Goal: Use online tool/utility: Utilize a website feature to perform a specific function

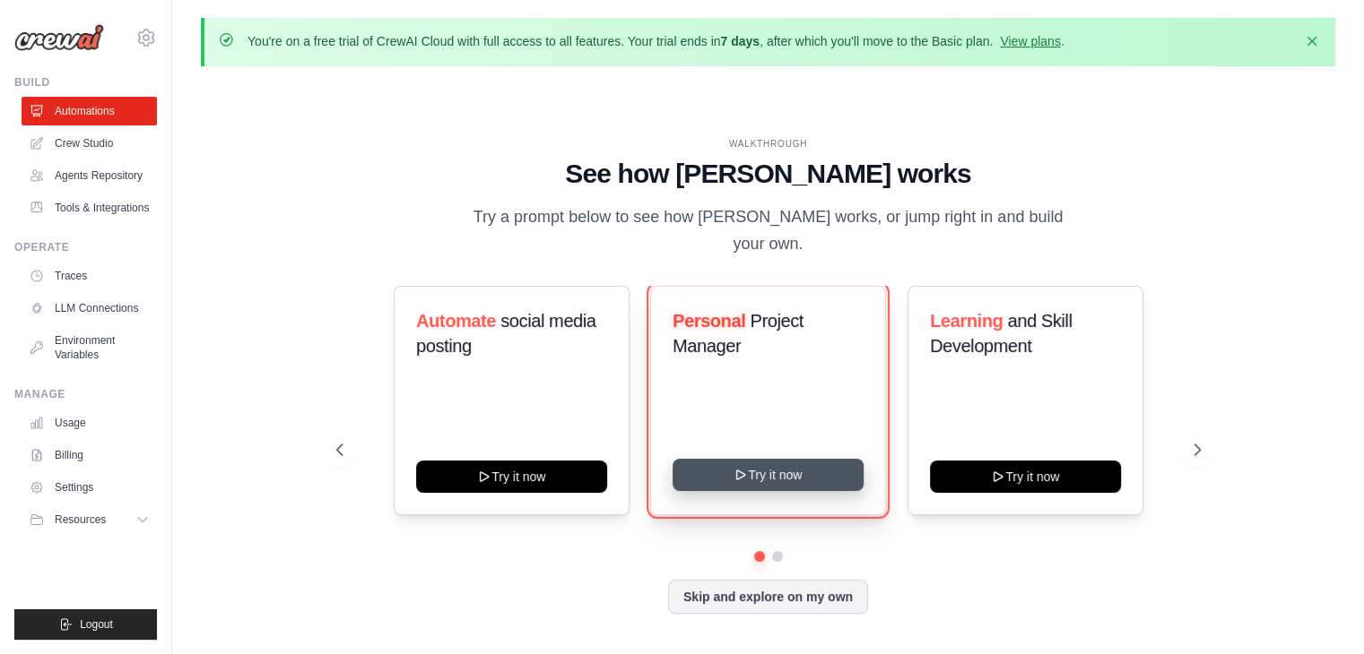
click at [751, 464] on button "Try it now" at bounding box center [767, 475] width 191 height 32
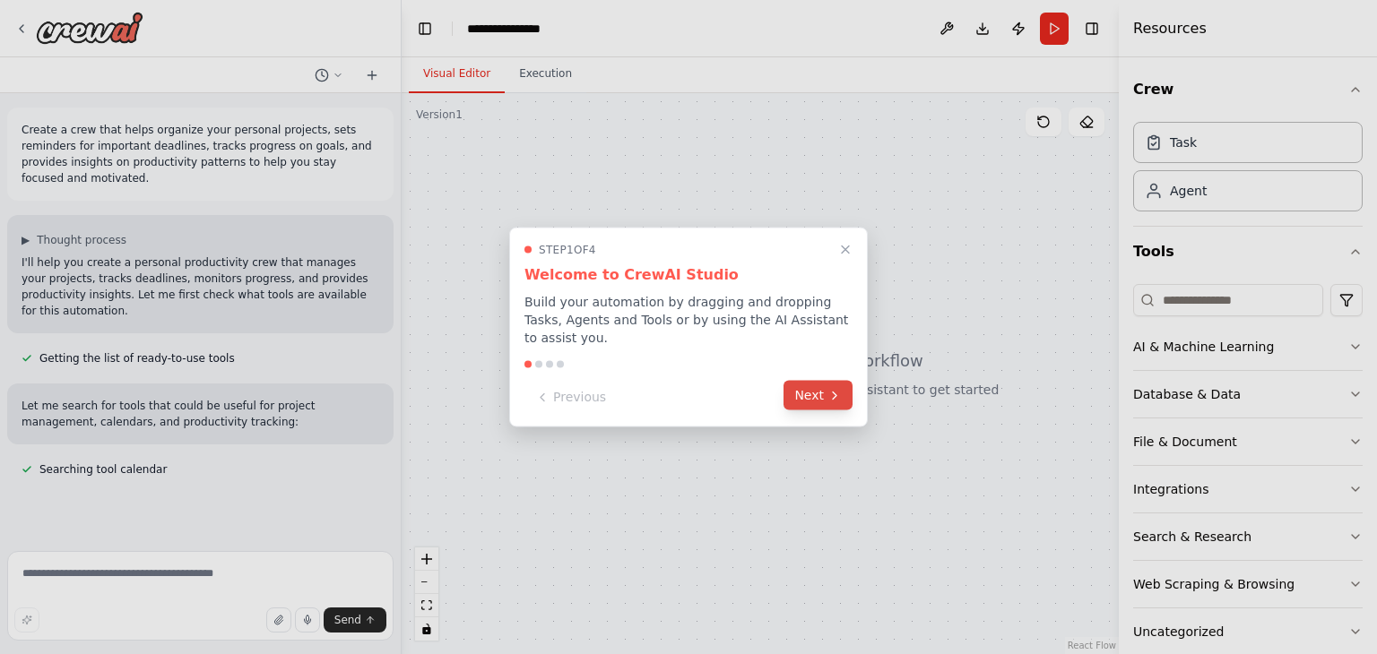
click at [811, 392] on button "Next" at bounding box center [818, 396] width 69 height 30
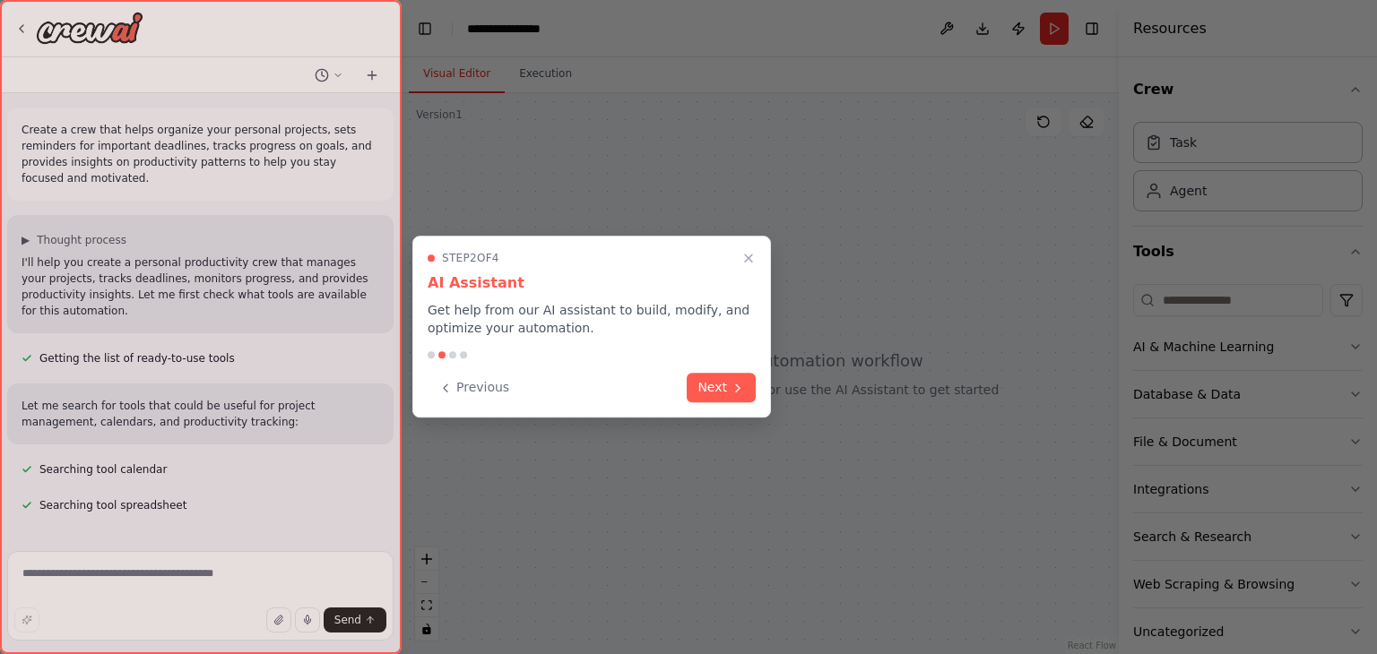
click at [811, 392] on div at bounding box center [688, 327] width 1377 height 654
click at [728, 381] on button "Next" at bounding box center [721, 386] width 69 height 30
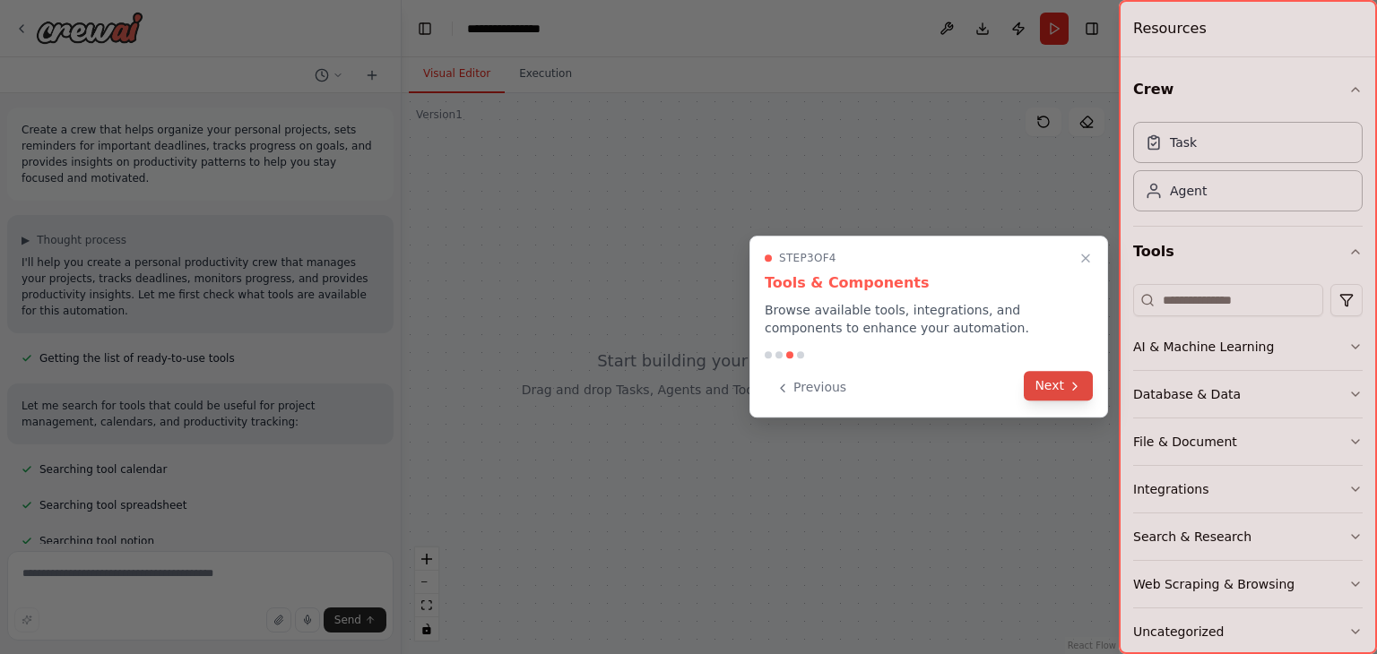
click at [1054, 395] on button "Next" at bounding box center [1058, 386] width 69 height 30
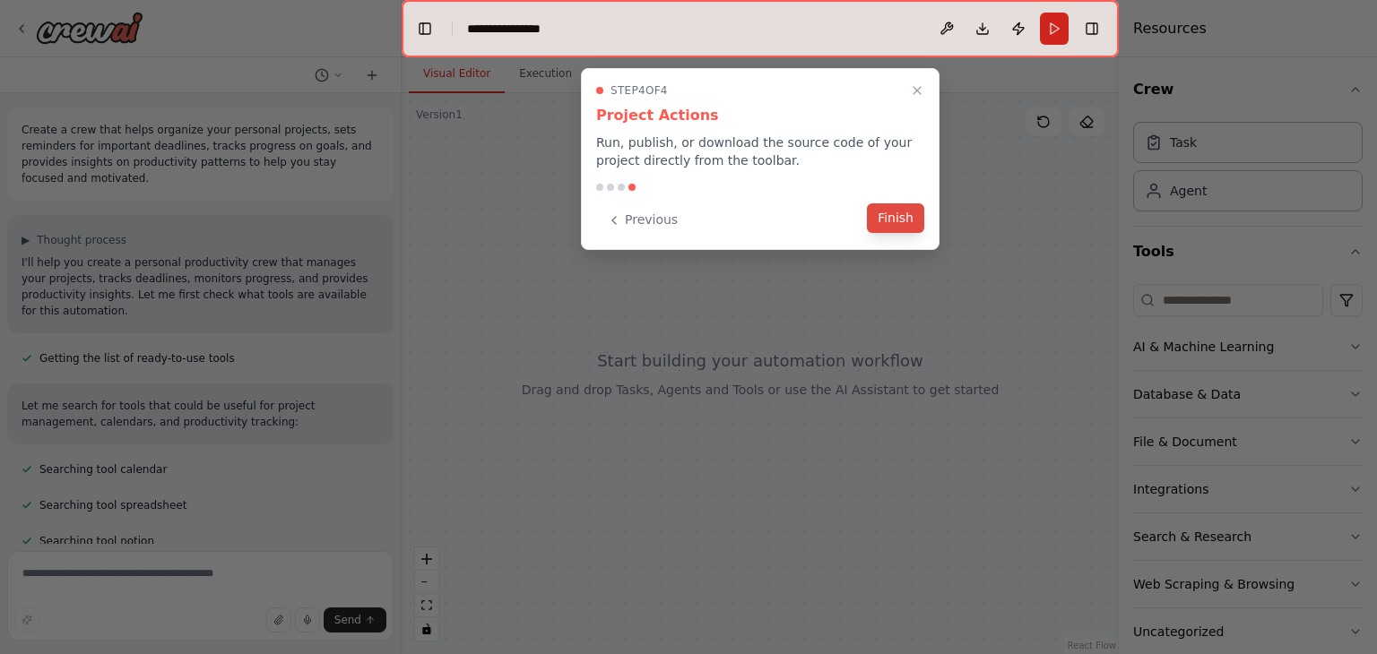
click at [887, 227] on button "Finish" at bounding box center [895, 219] width 57 height 30
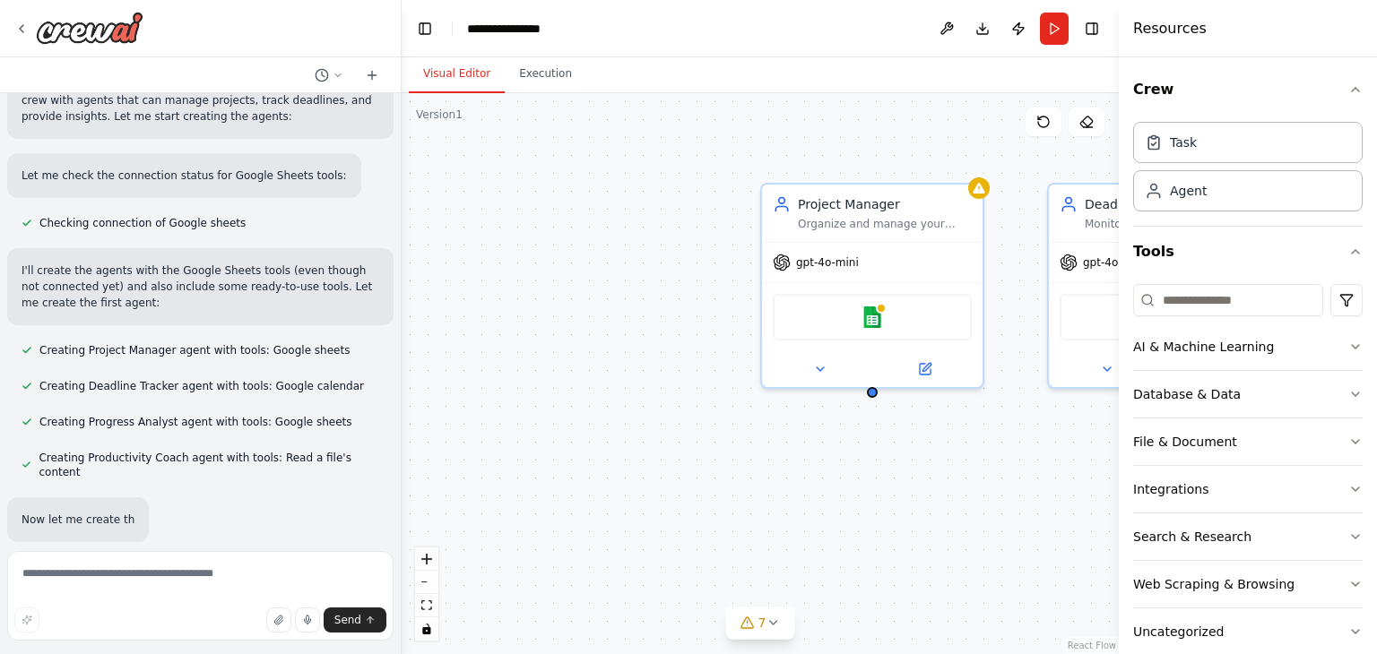
scroll to position [506, 0]
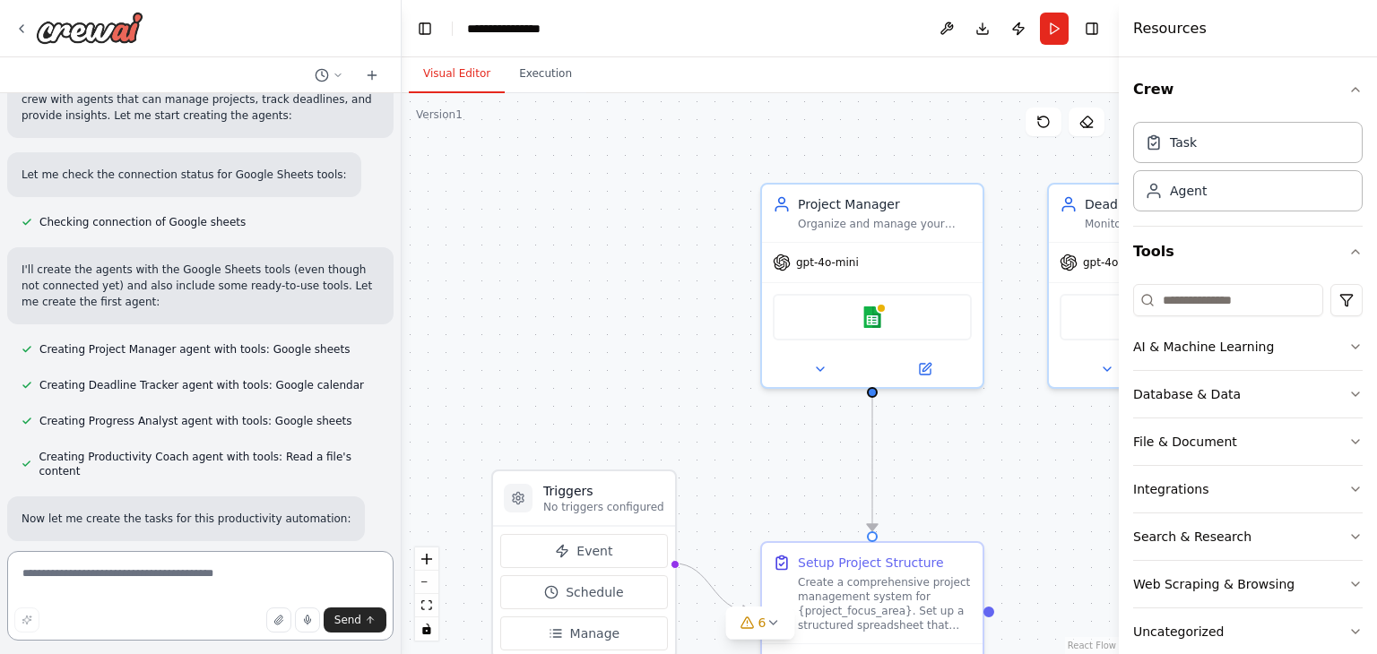
click at [58, 578] on textarea at bounding box center [200, 596] width 386 height 90
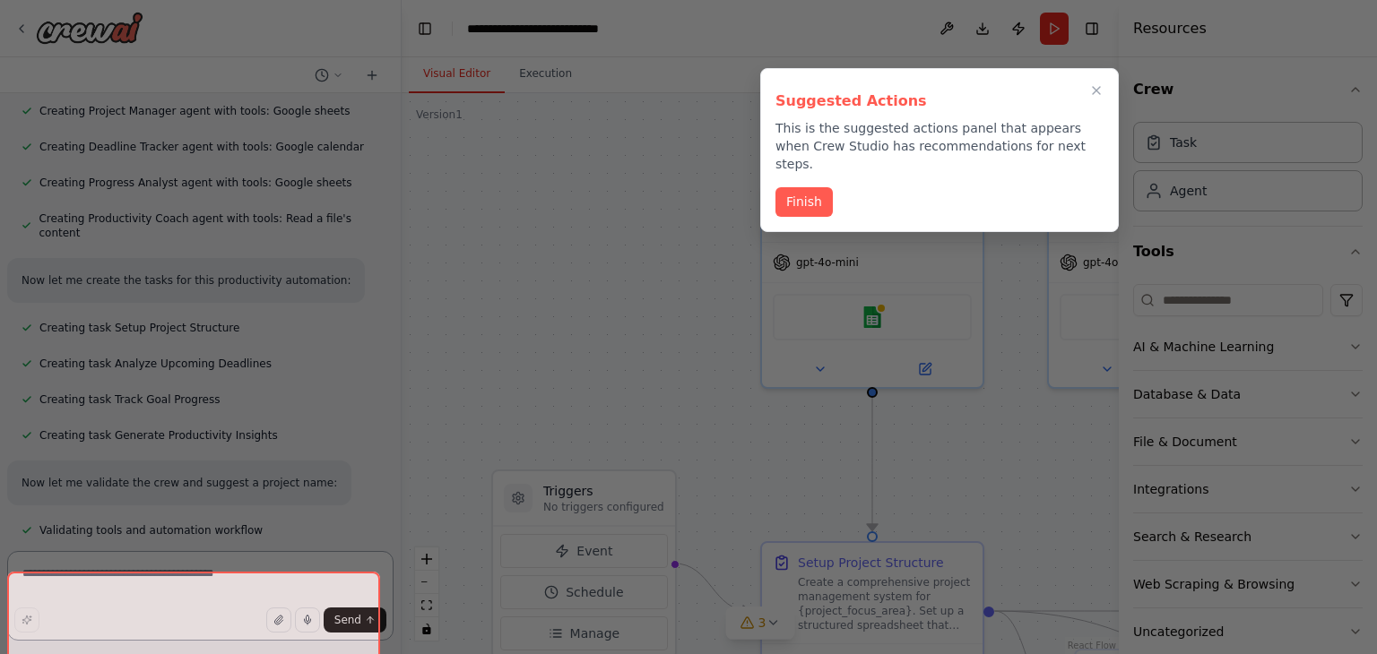
scroll to position [787, 0]
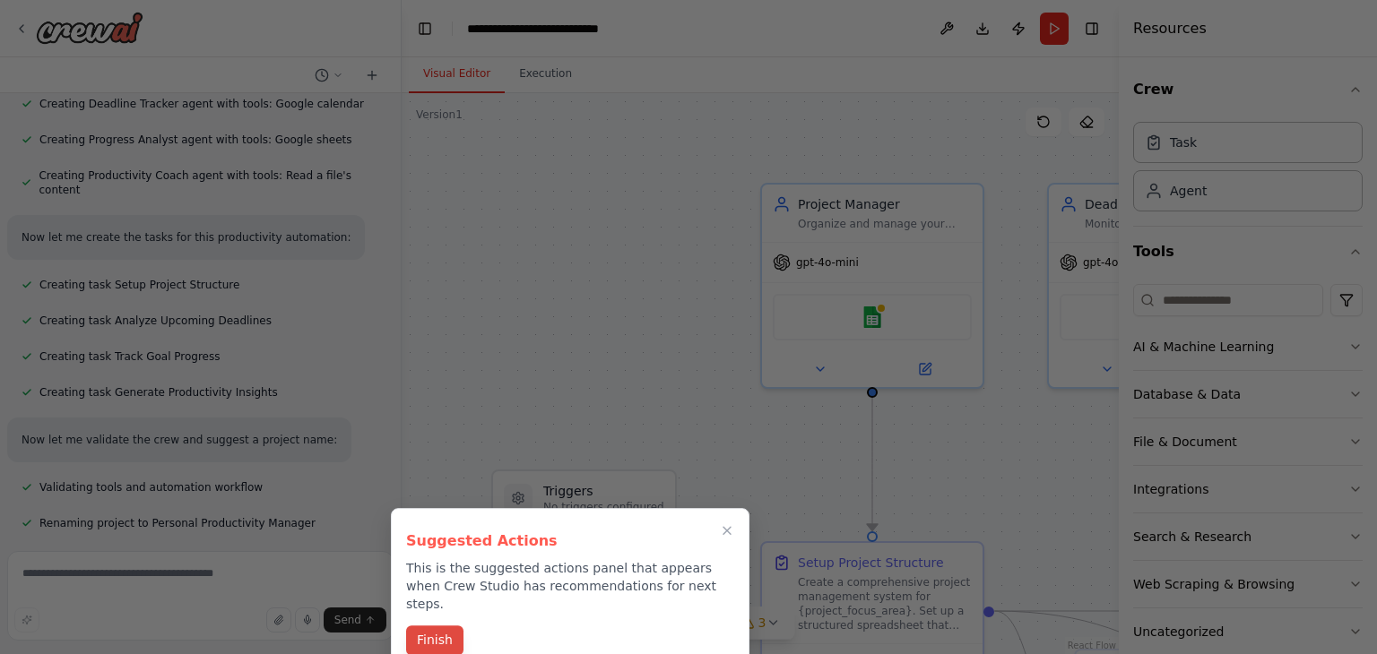
click at [445, 626] on button "Finish" at bounding box center [434, 641] width 57 height 30
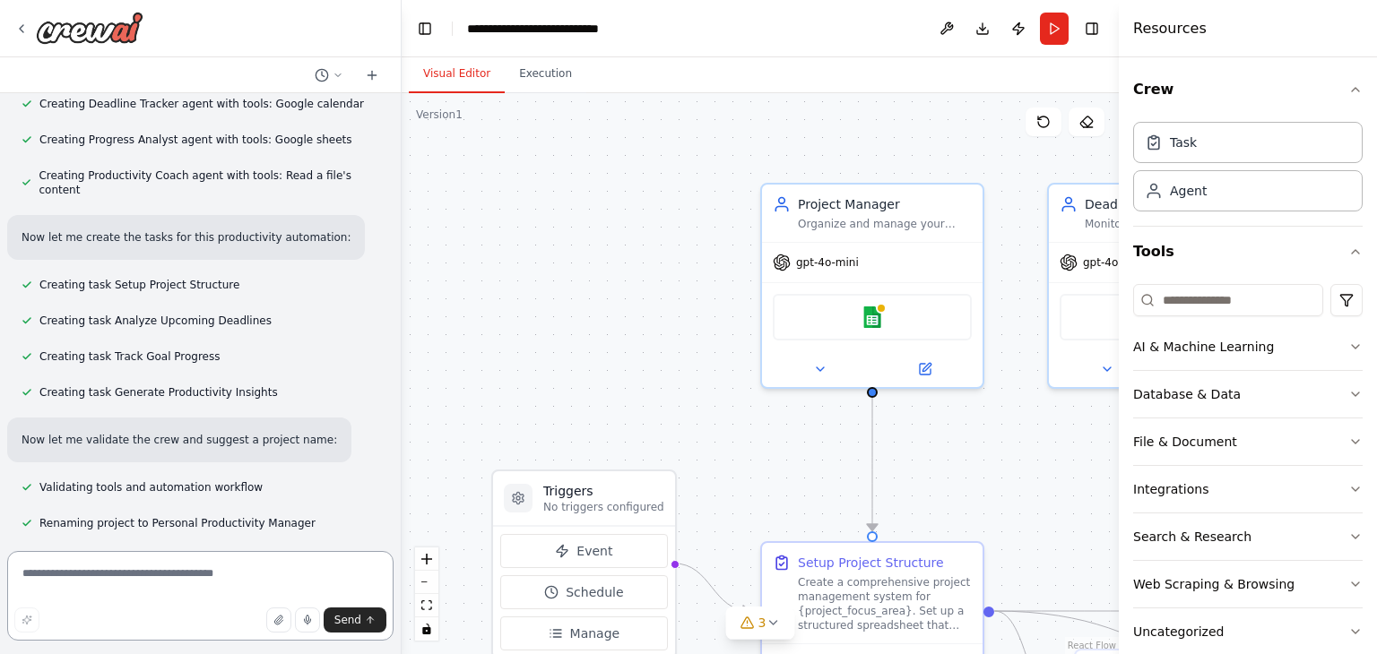
click at [160, 582] on textarea at bounding box center [200, 596] width 386 height 90
click at [1164, 201] on div "Agent" at bounding box center [1248, 189] width 230 height 41
click at [152, 568] on textarea at bounding box center [200, 596] width 386 height 90
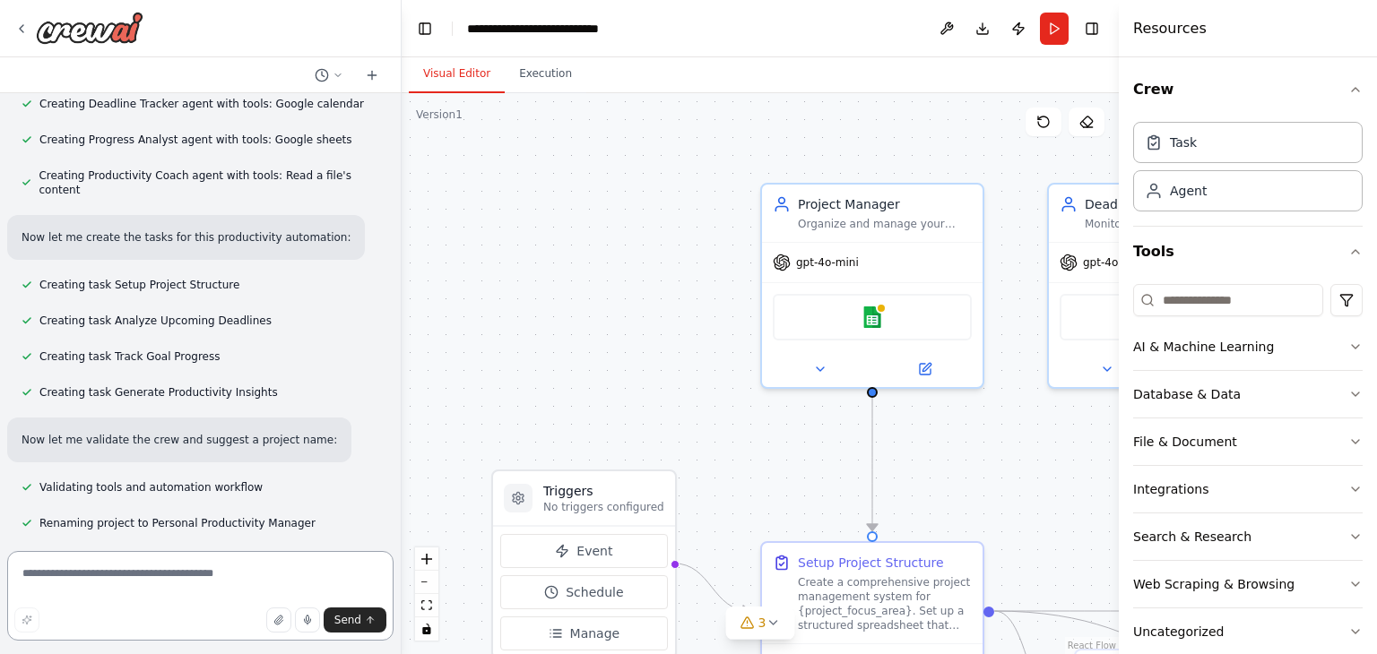
paste textarea "**********"
click at [152, 568] on textarea "**********" at bounding box center [200, 596] width 386 height 90
click at [313, 567] on textarea "**********" at bounding box center [200, 596] width 386 height 90
paste textarea "**********"
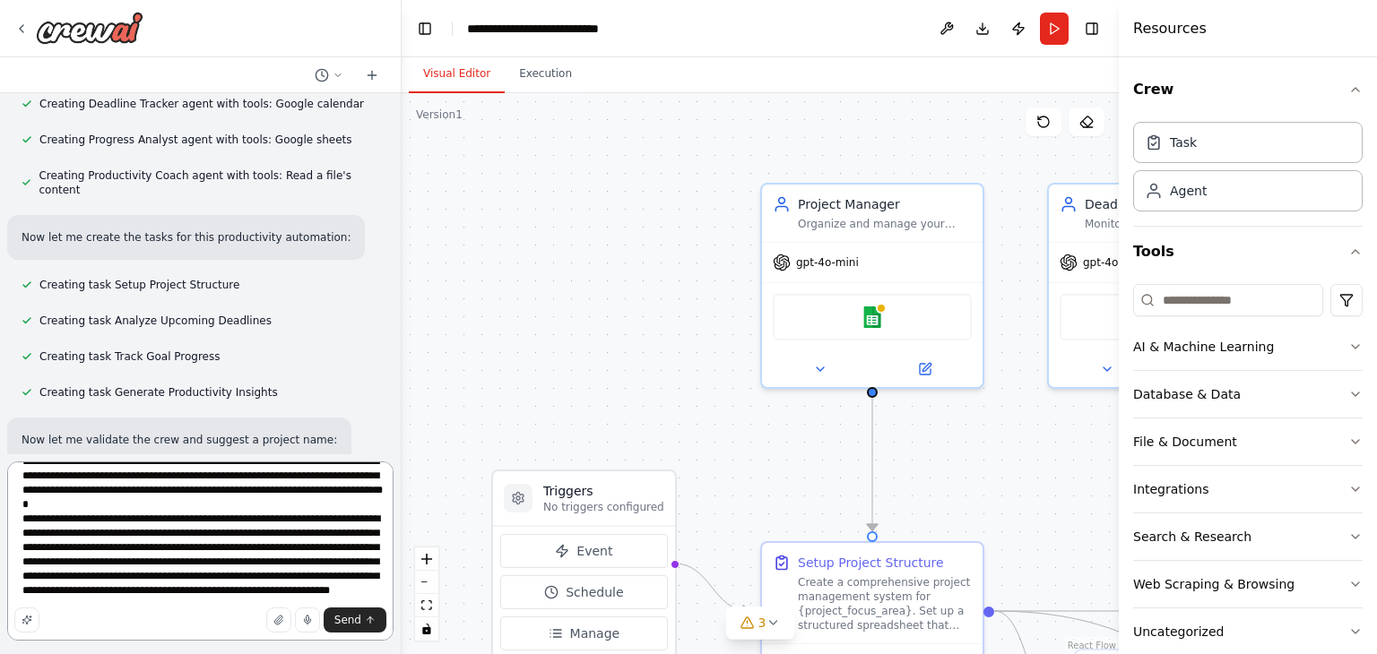
scroll to position [137, 0]
click at [311, 571] on textarea at bounding box center [200, 551] width 386 height 179
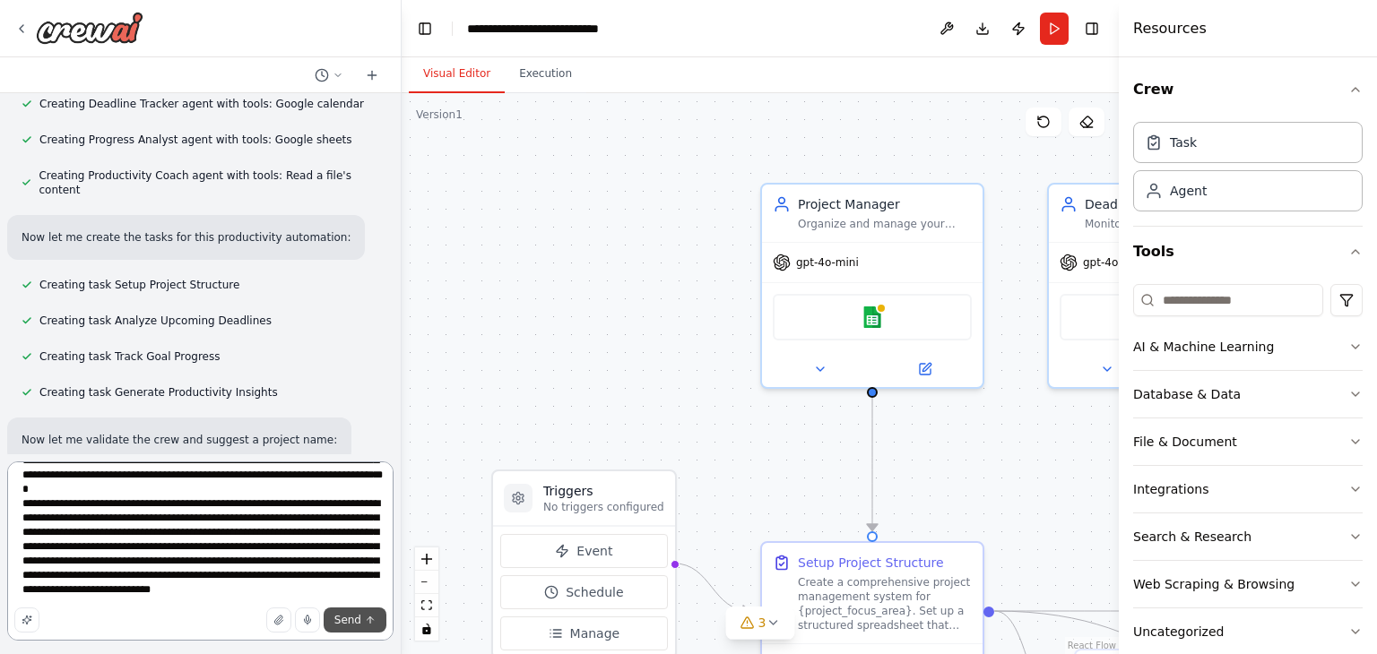
type textarea "**********"
click at [369, 621] on icon "submit" at bounding box center [370, 620] width 11 height 11
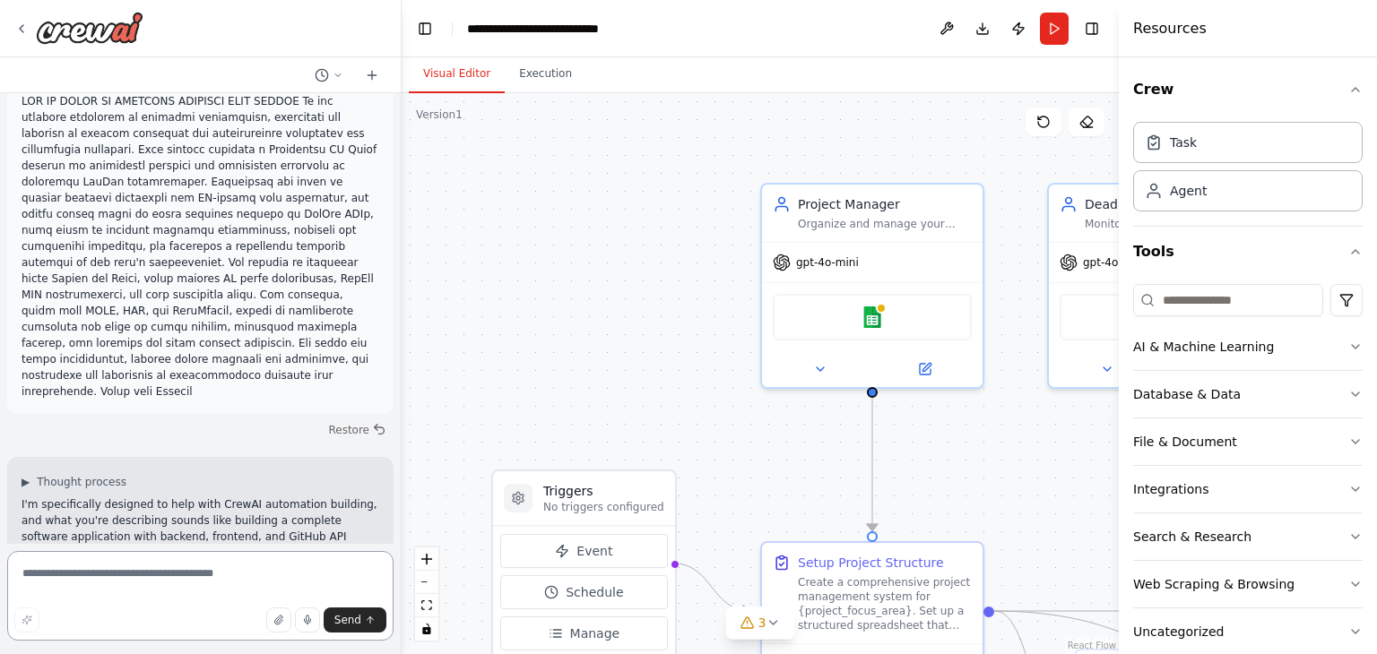
scroll to position [2399, 0]
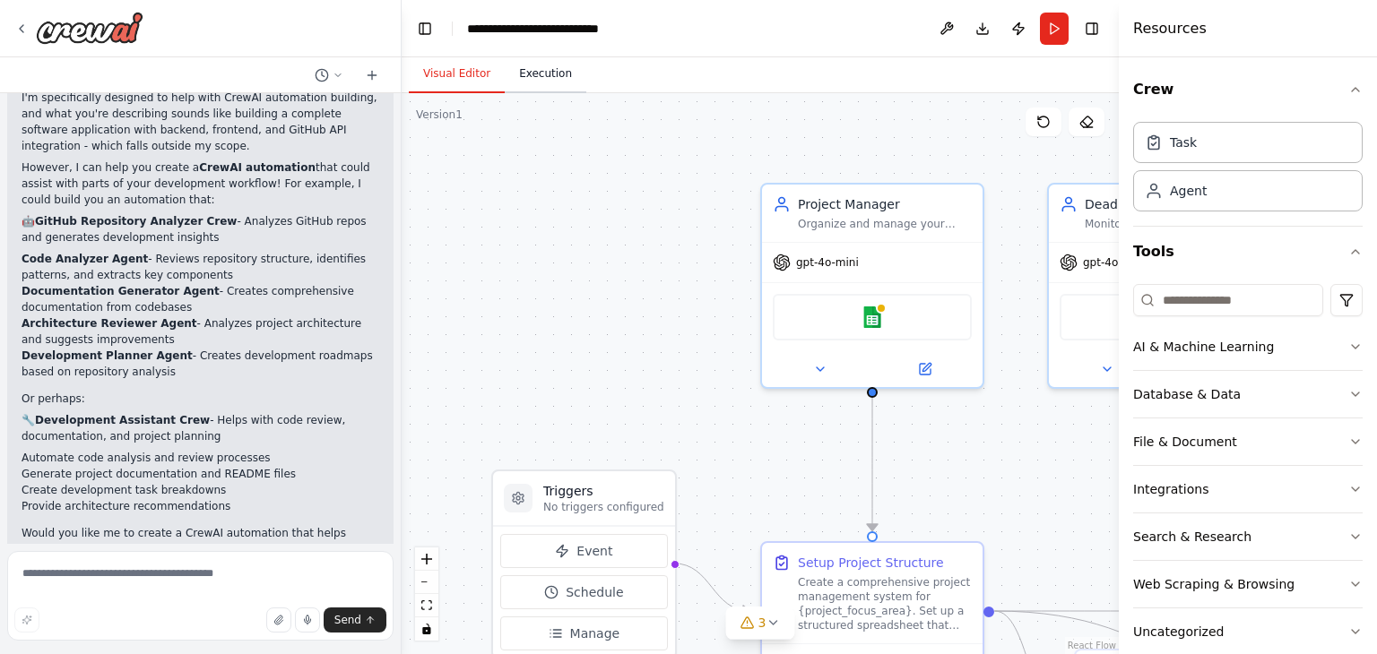
click at [549, 69] on button "Execution" at bounding box center [546, 75] width 82 height 38
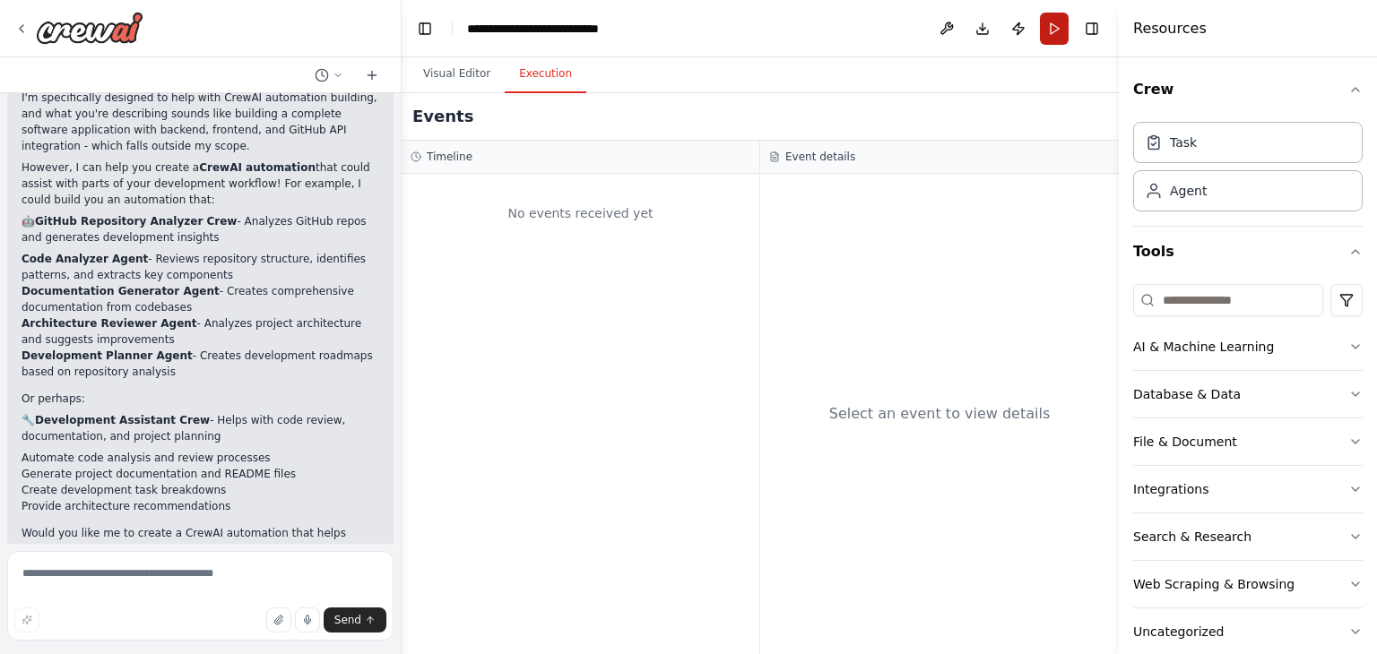
click at [1061, 19] on button "Run" at bounding box center [1054, 29] width 29 height 32
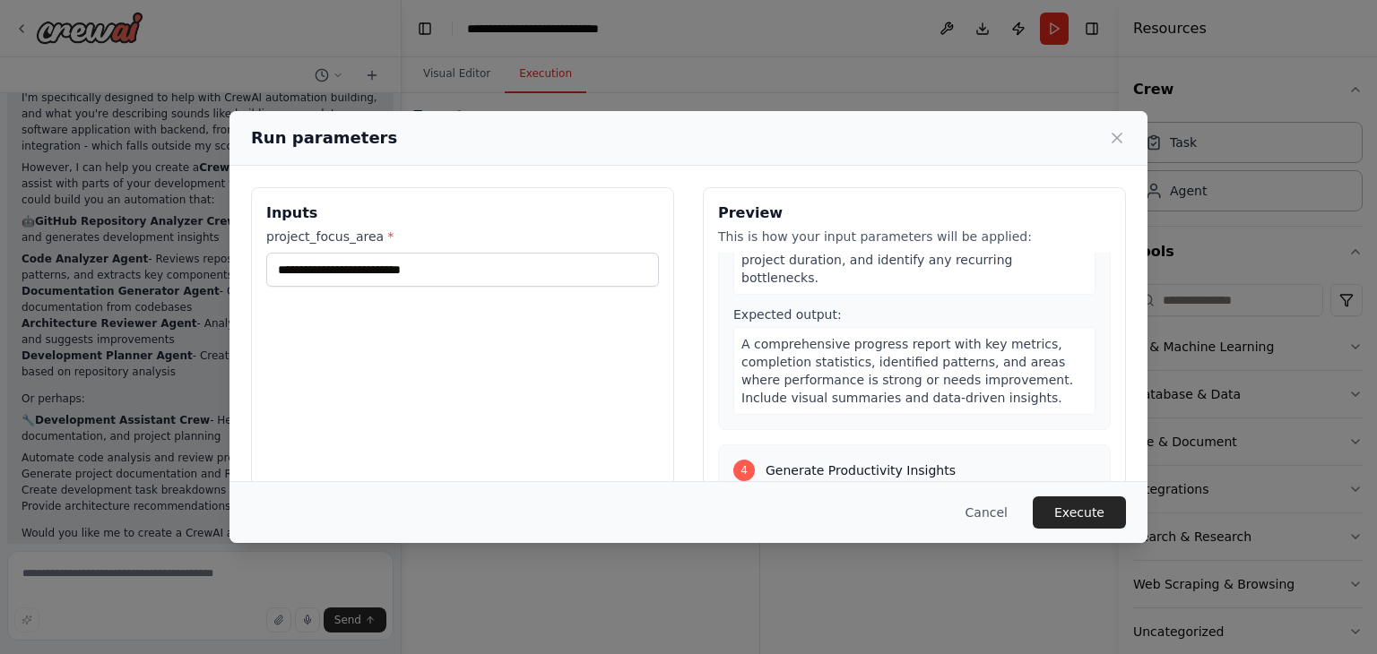
scroll to position [1007, 0]
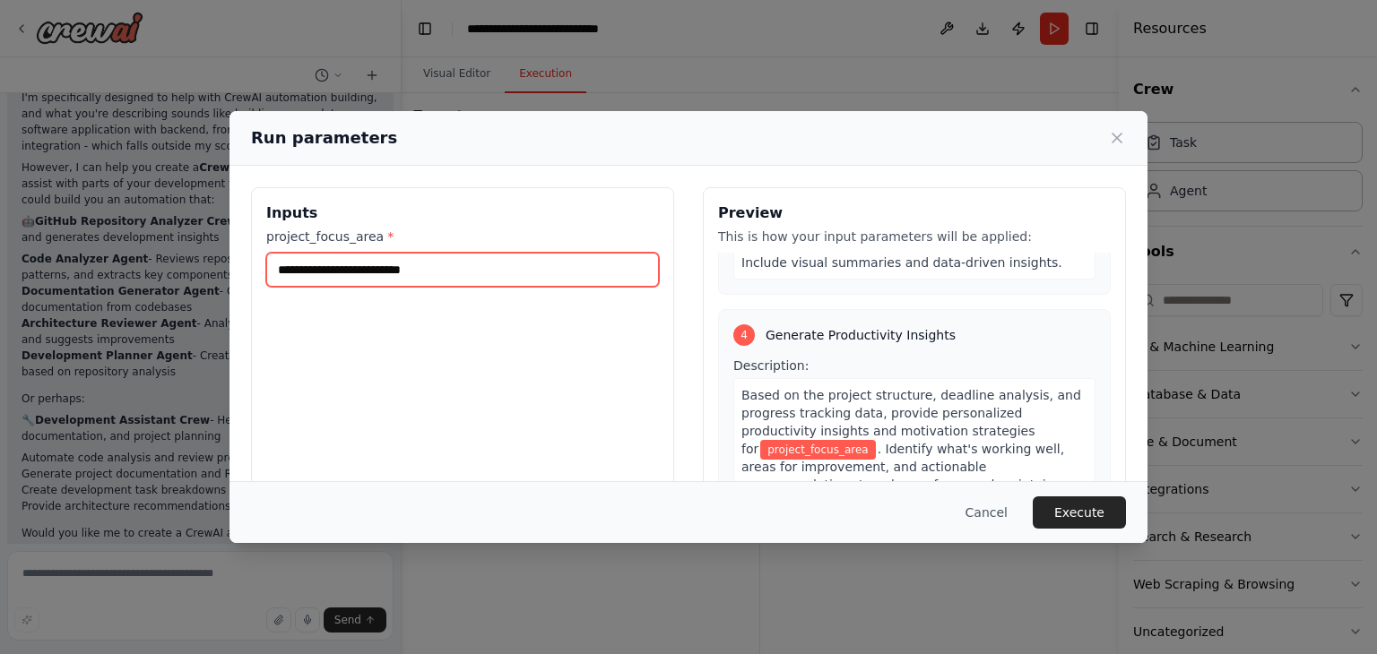
click at [386, 273] on input "project_focus_area *" at bounding box center [462, 270] width 393 height 34
paste input "**********"
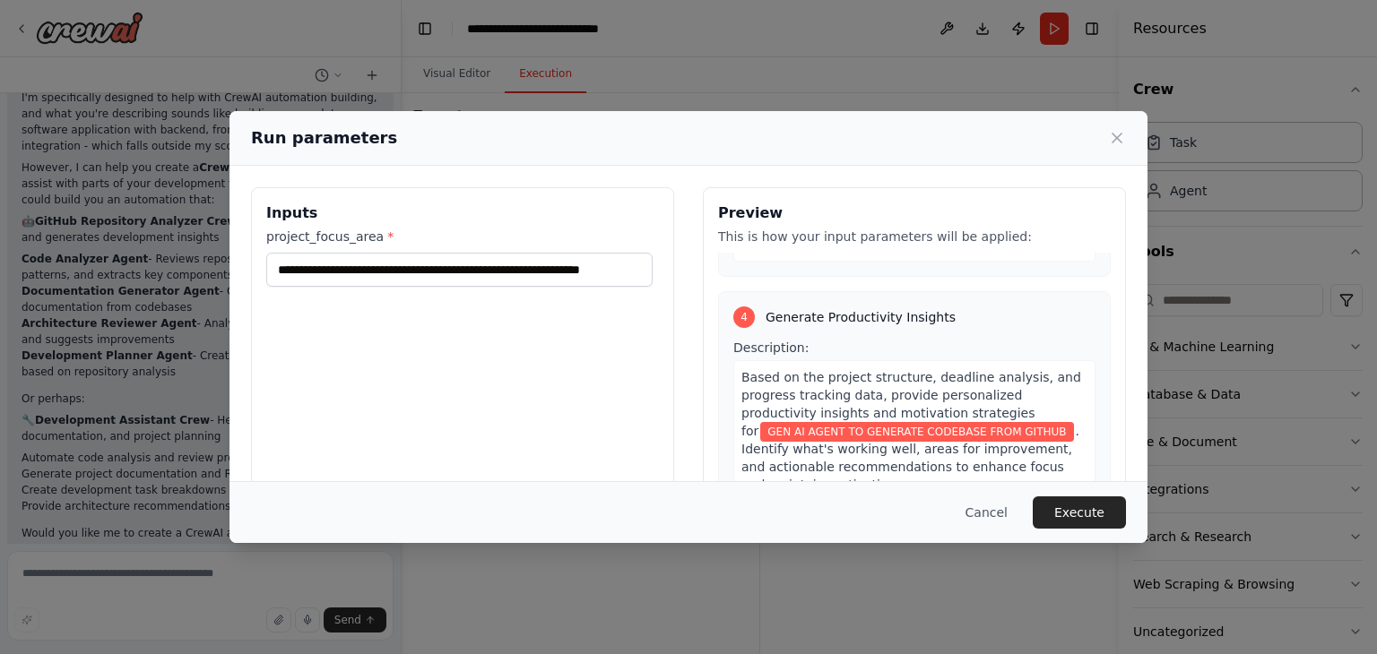
scroll to position [0, 0]
click at [645, 273] on input "**********" at bounding box center [459, 270] width 386 height 34
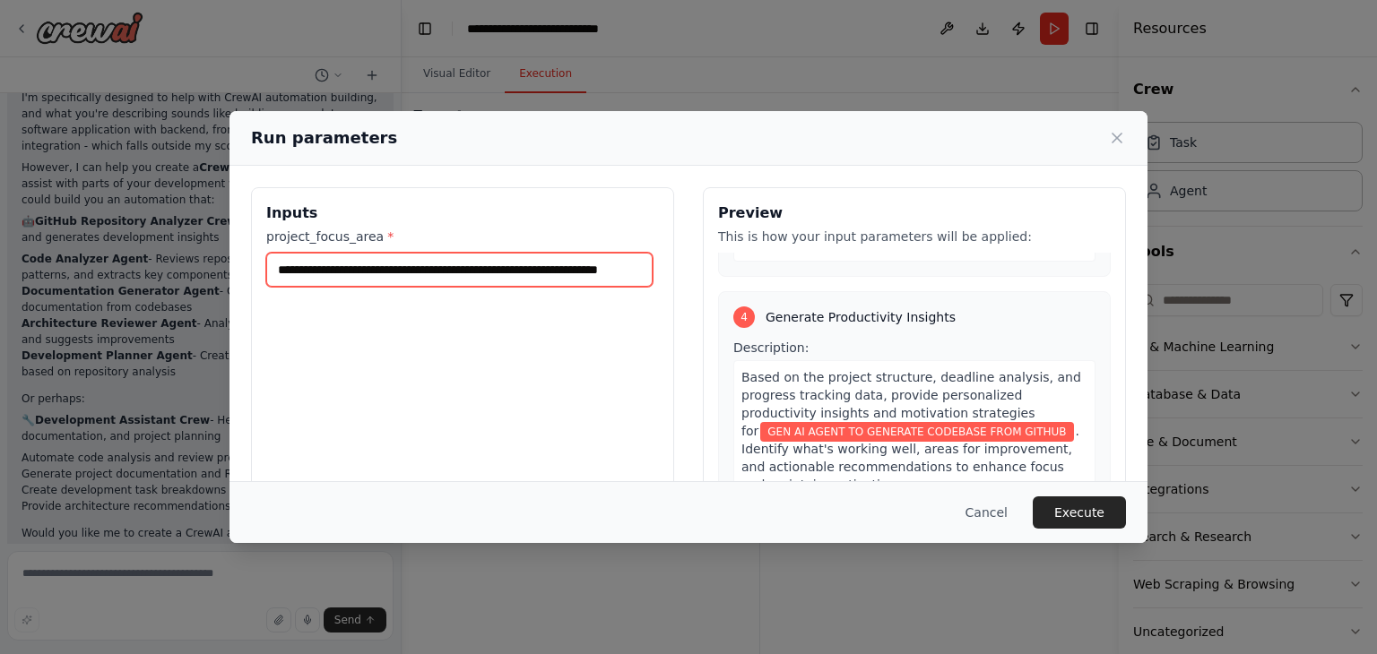
scroll to position [0, 21]
paste input "**********"
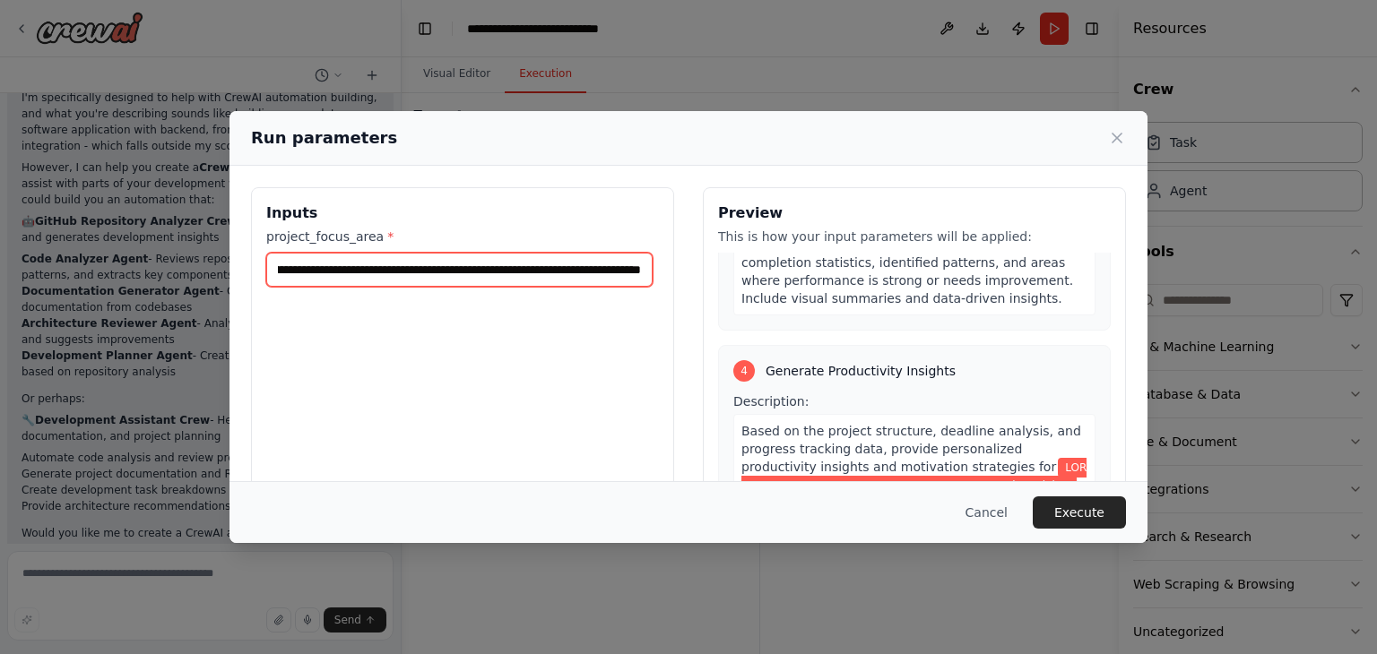
scroll to position [0, 6180]
type input "**********"
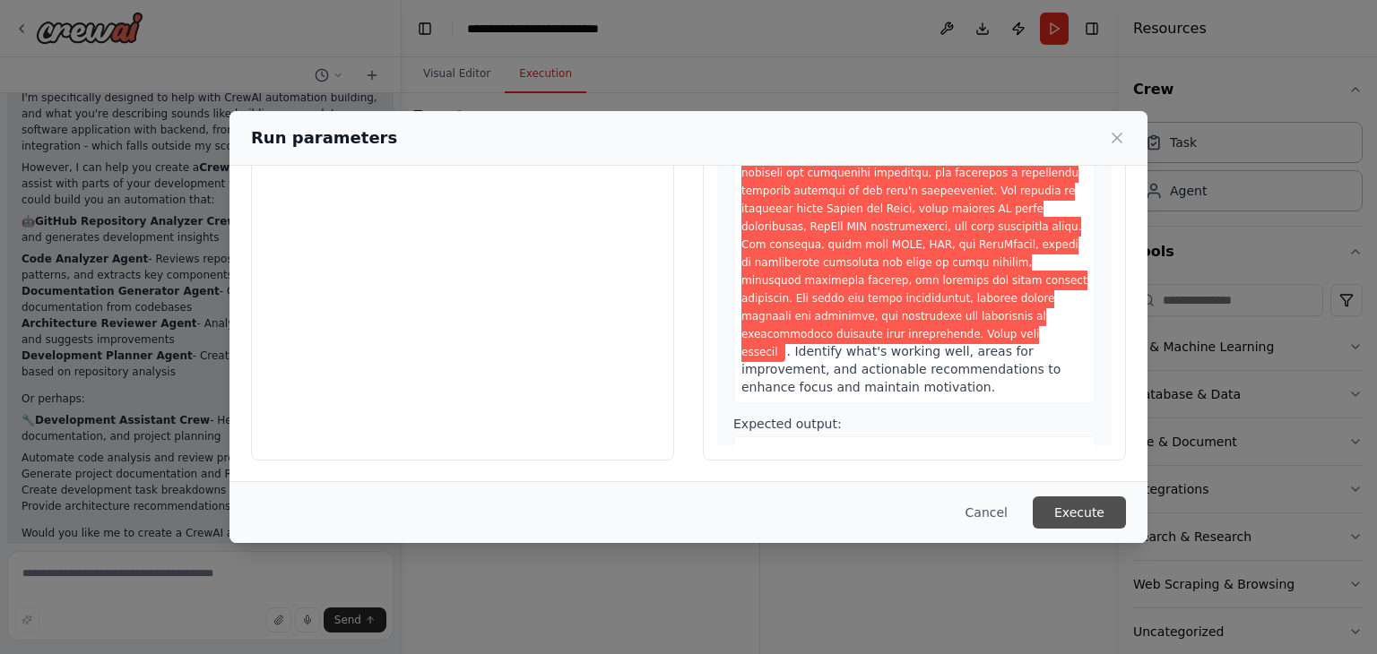
scroll to position [0, 0]
click at [1058, 510] on button "Execute" at bounding box center [1079, 513] width 93 height 32
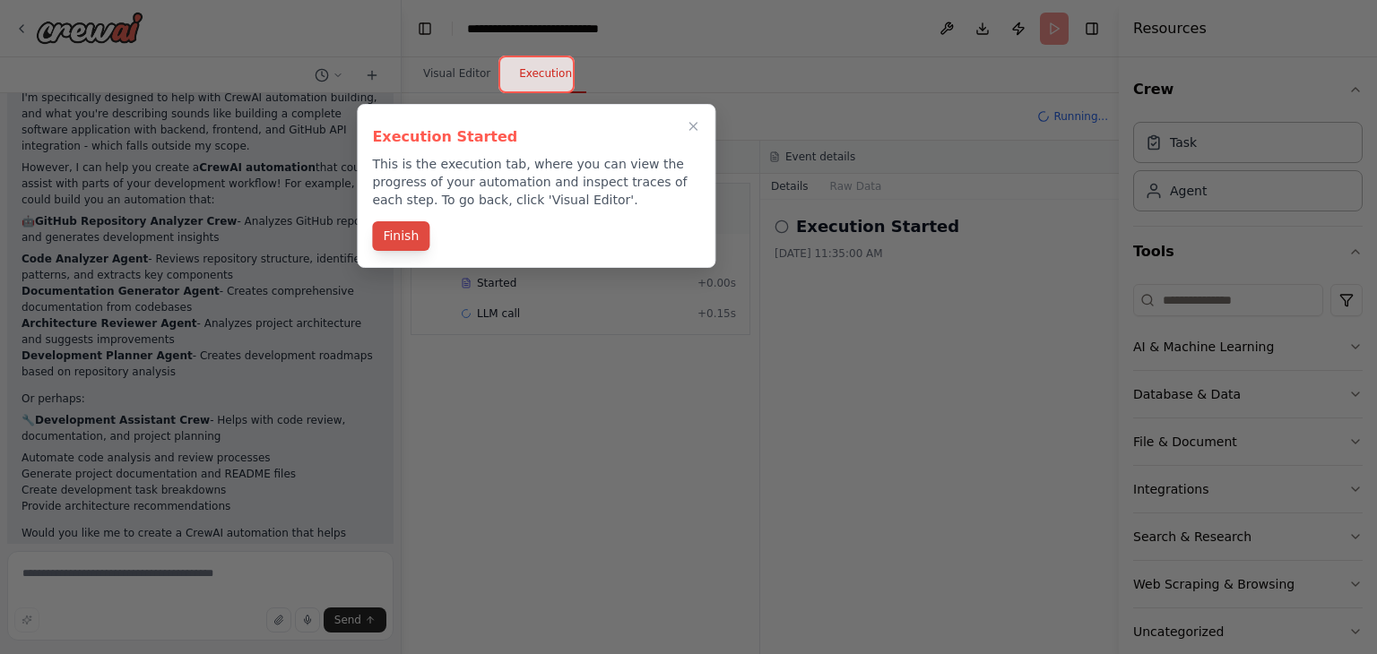
click at [412, 230] on button "Finish" at bounding box center [400, 236] width 57 height 30
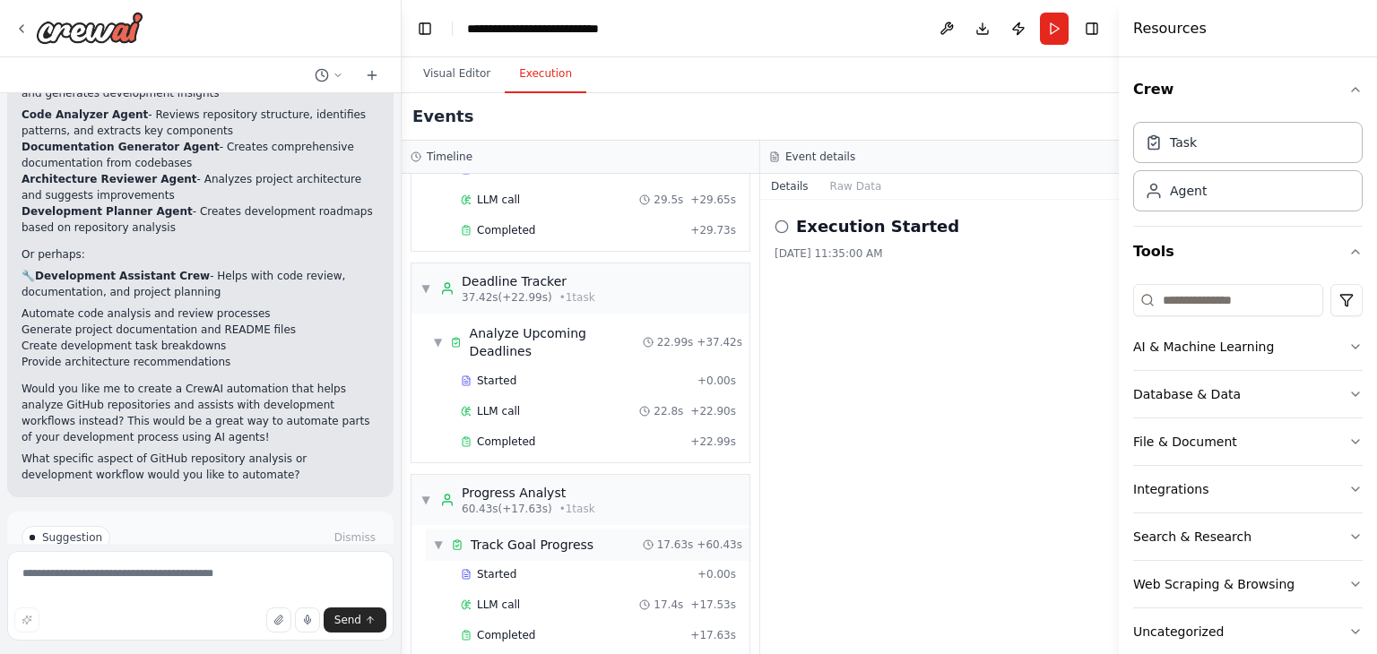
scroll to position [427, 0]
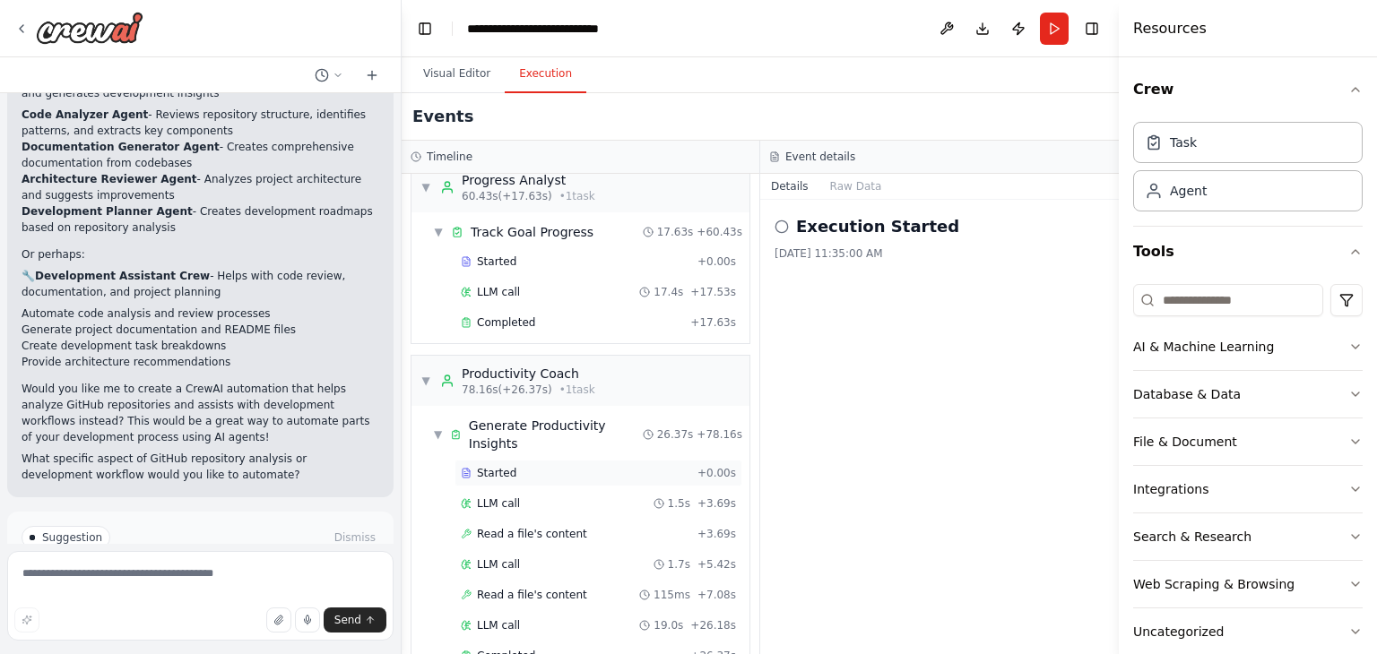
click at [506, 466] on span "Started" at bounding box center [496, 473] width 39 height 14
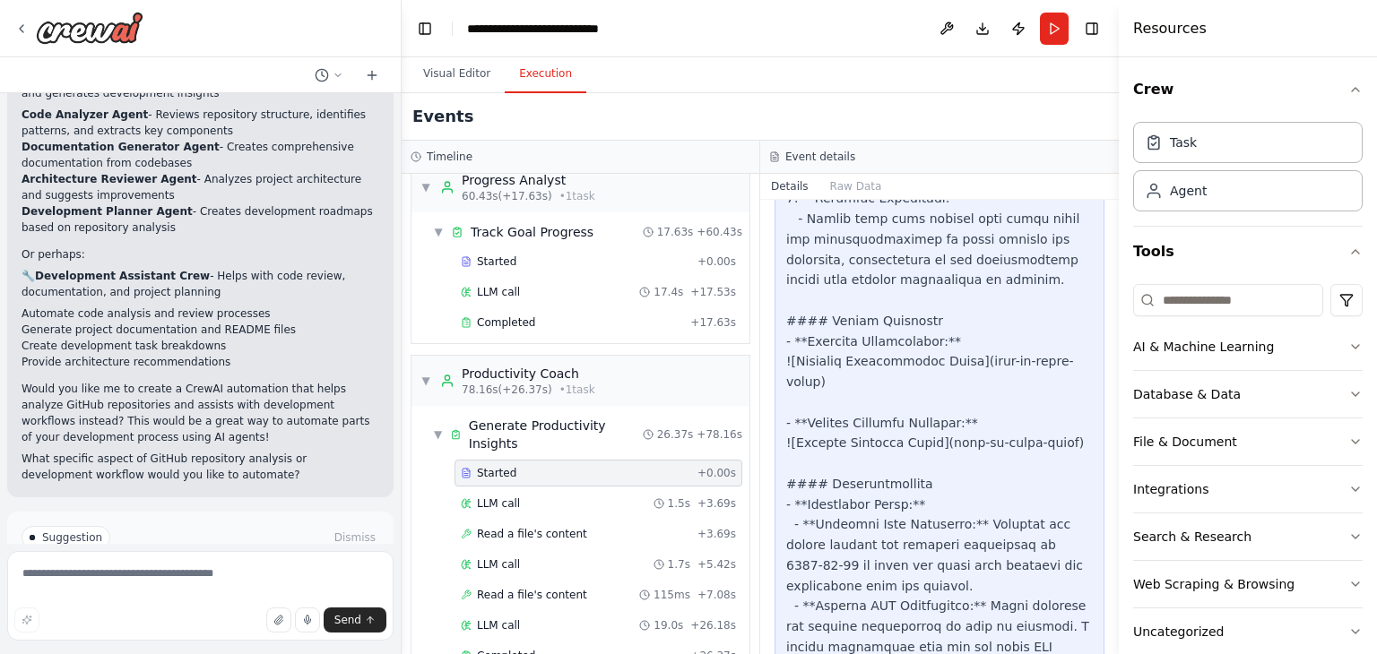
scroll to position [7294, 0]
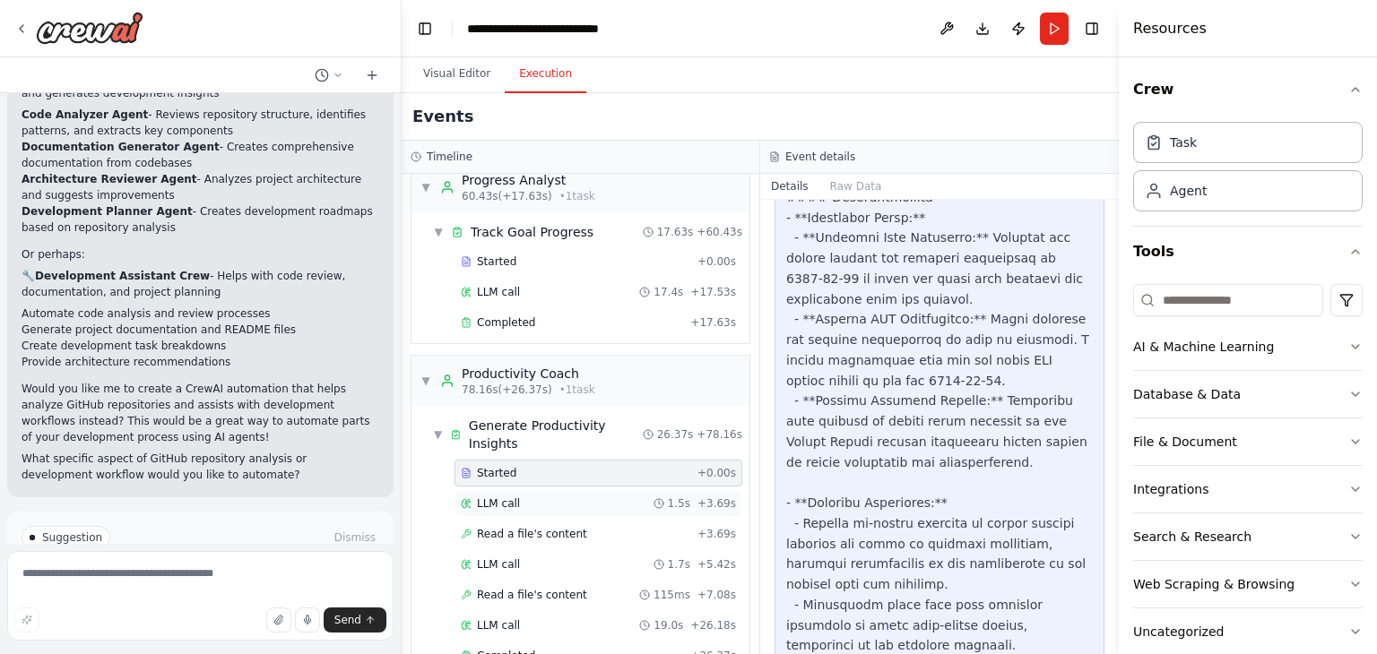
click at [556, 497] on div "LLM call 1.5s + 3.69s" at bounding box center [598, 504] width 275 height 14
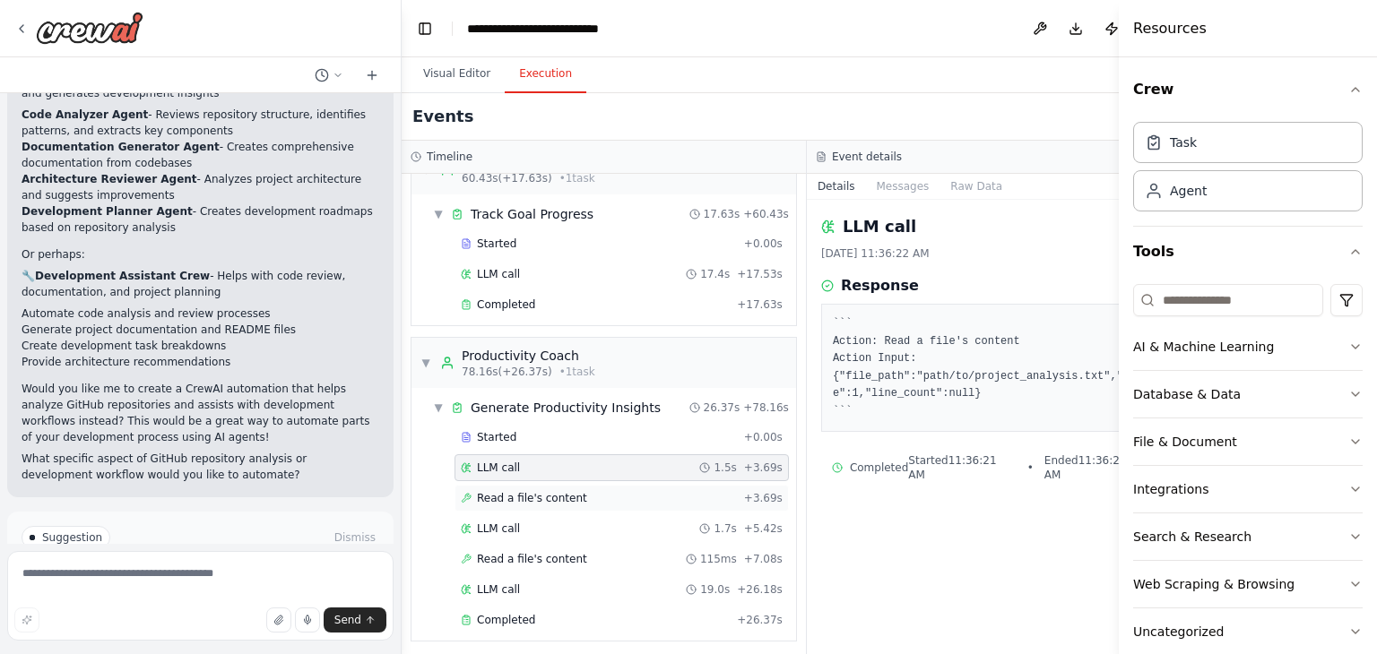
click at [566, 491] on span "Read a file's content" at bounding box center [532, 498] width 110 height 14
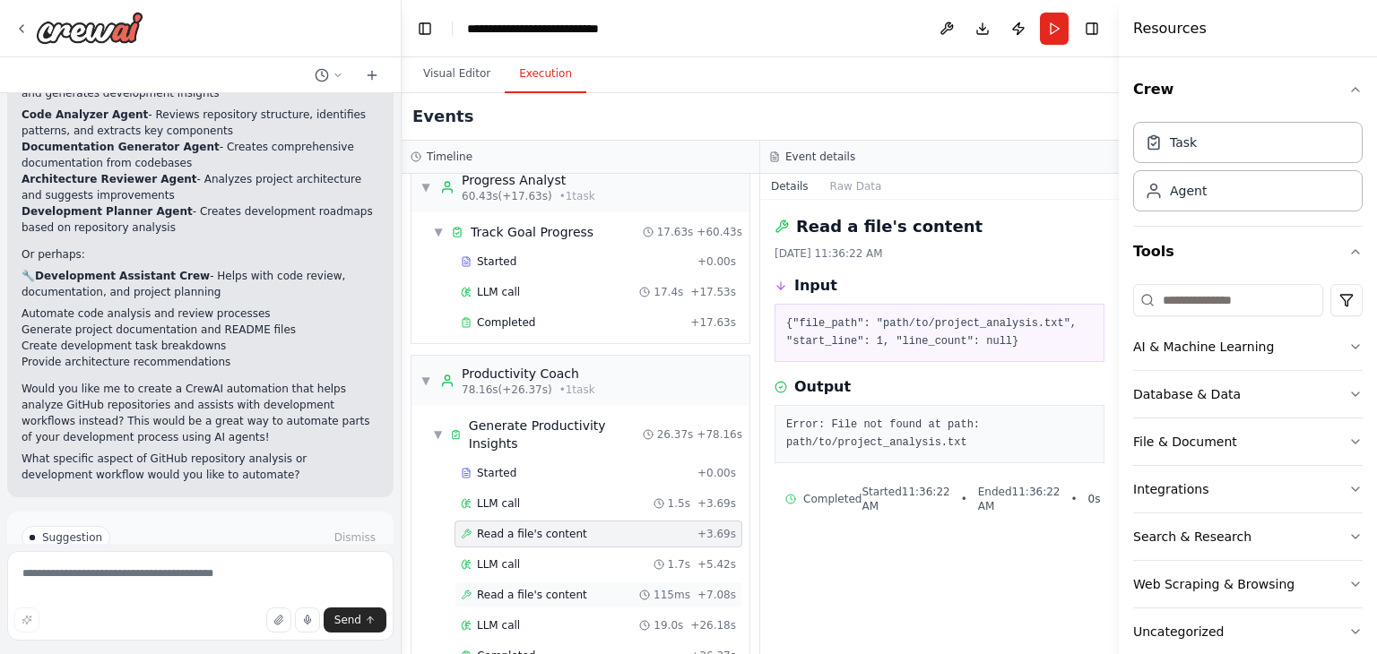
click at [531, 588] on span "Read a file's content" at bounding box center [532, 595] width 110 height 14
click at [527, 649] on span "Completed" at bounding box center [506, 656] width 58 height 14
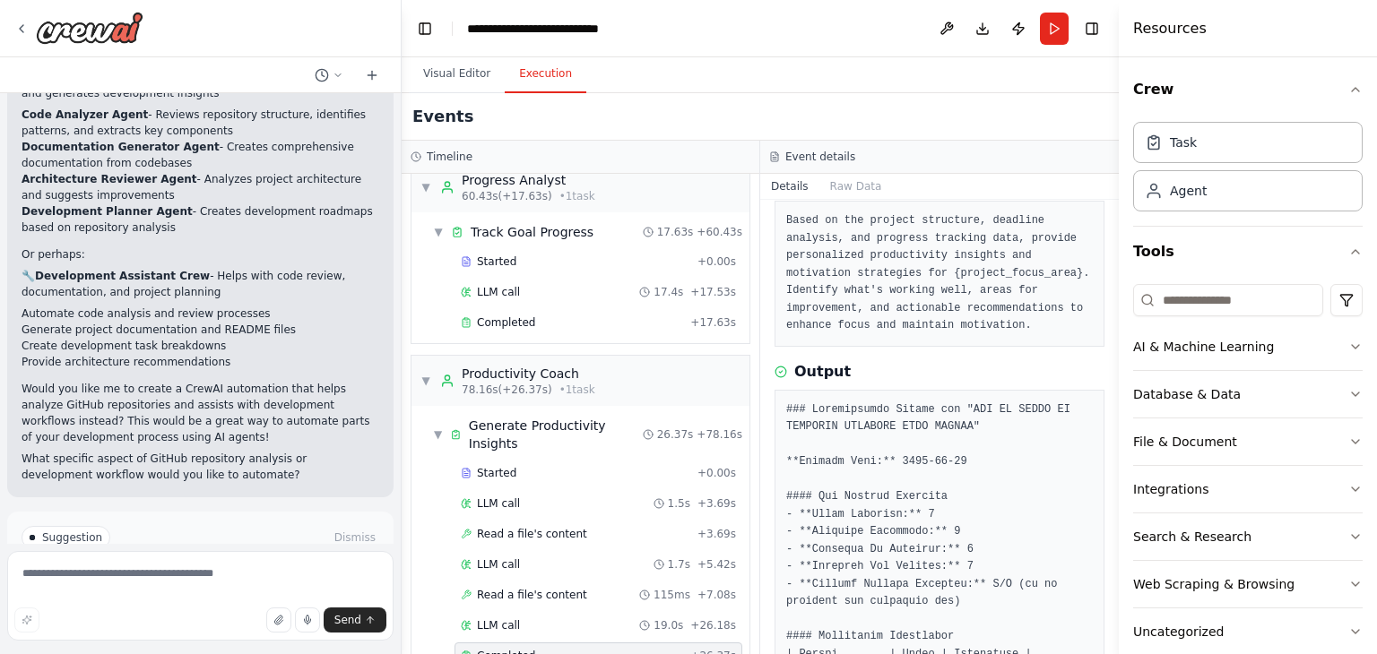
scroll to position [0, 0]
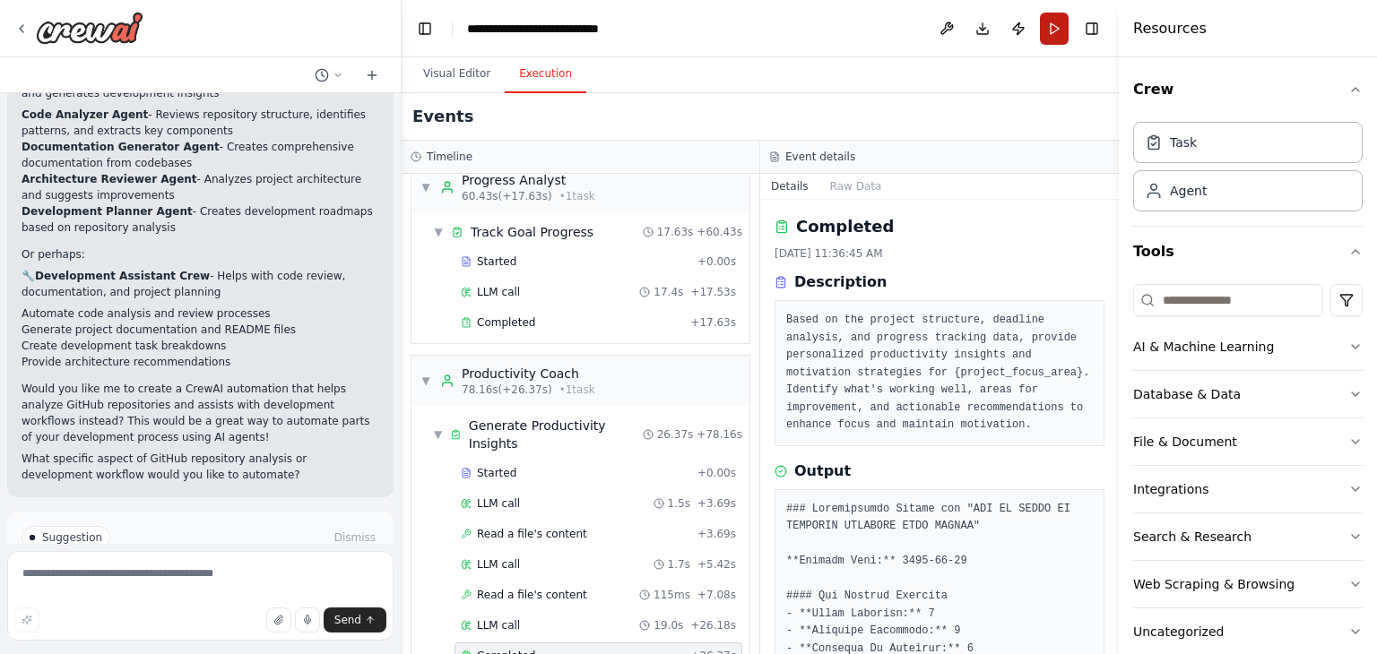
click at [1047, 19] on button "Run" at bounding box center [1054, 29] width 29 height 32
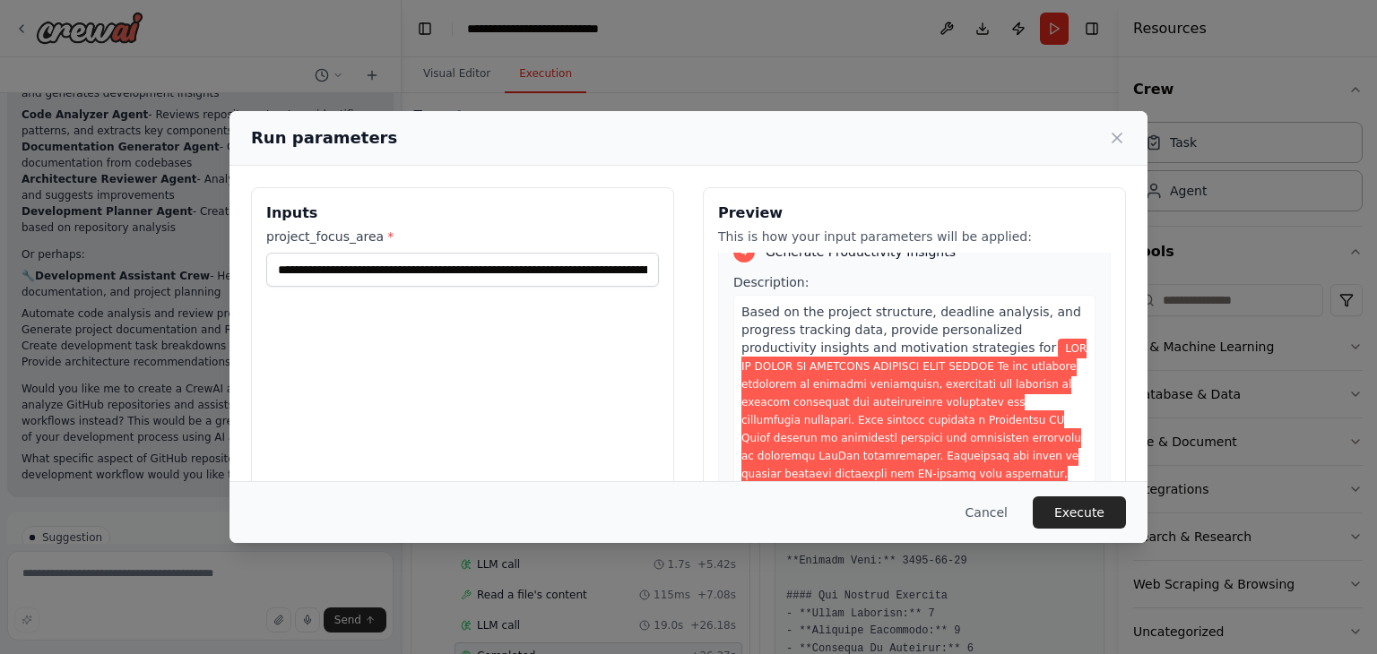
scroll to position [2280, 0]
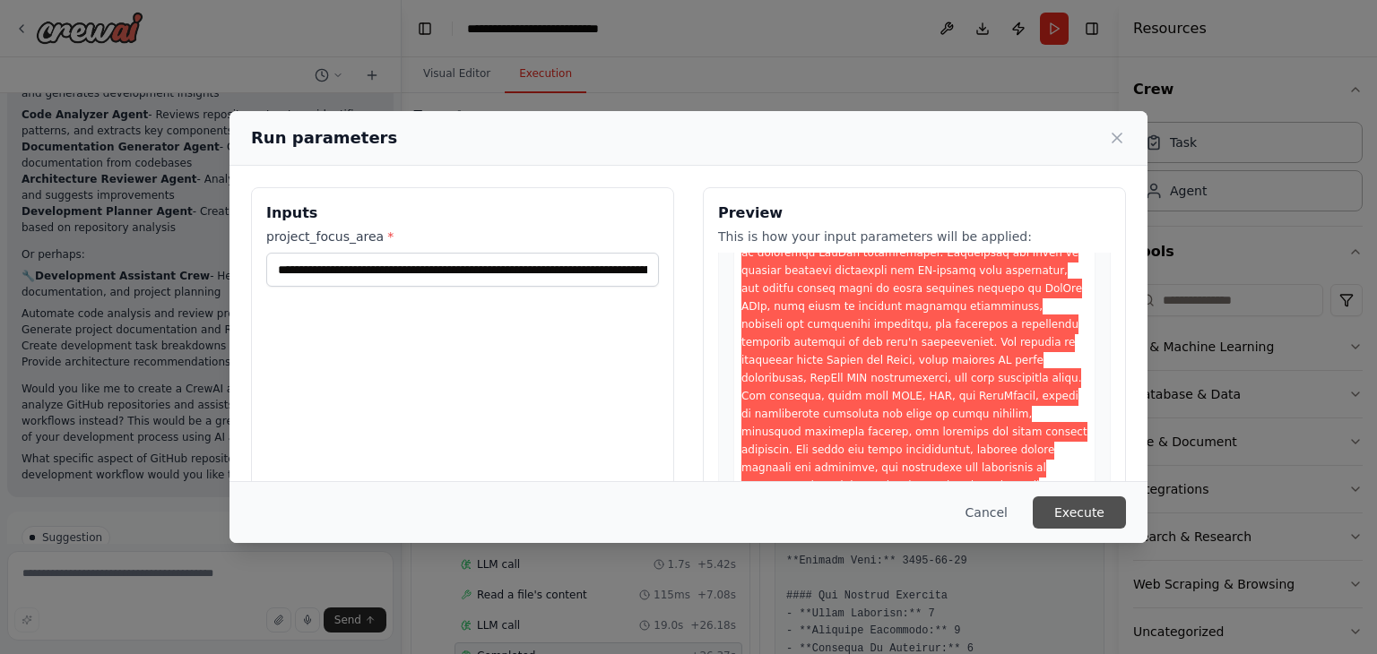
click at [1080, 507] on button "Execute" at bounding box center [1079, 513] width 93 height 32
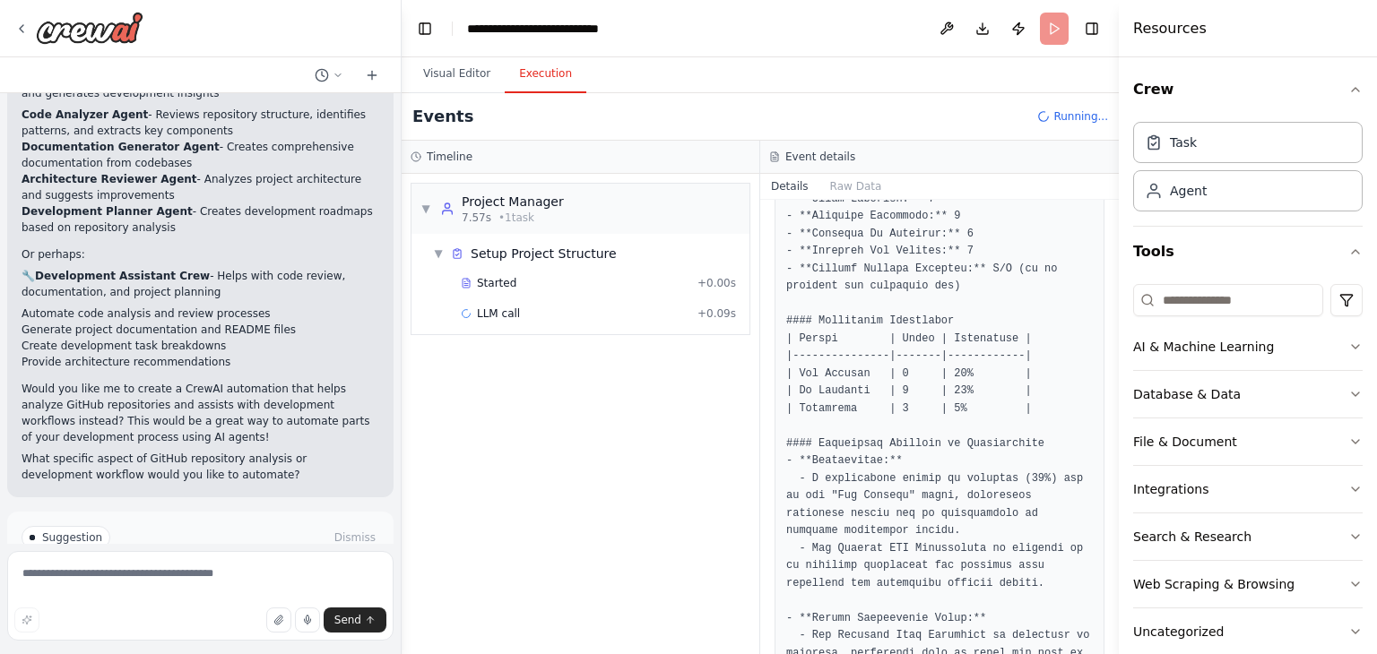
scroll to position [0, 0]
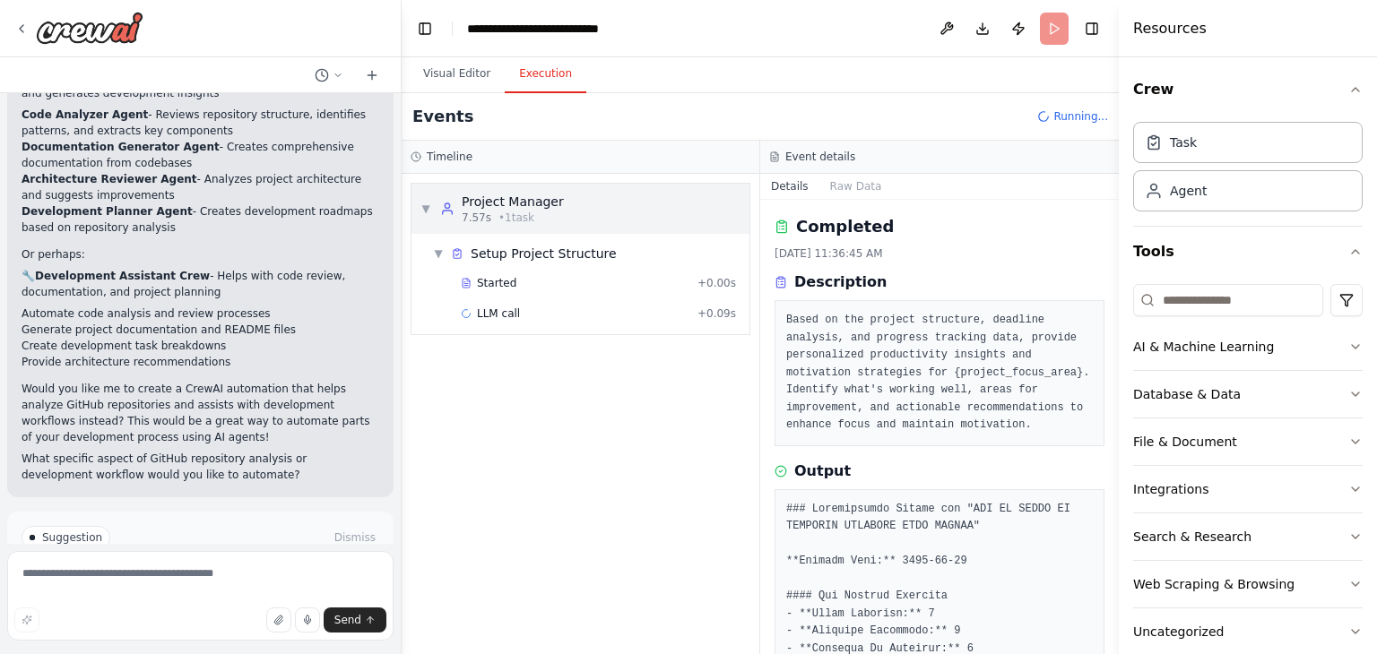
click at [542, 196] on div "Project Manager" at bounding box center [513, 202] width 102 height 18
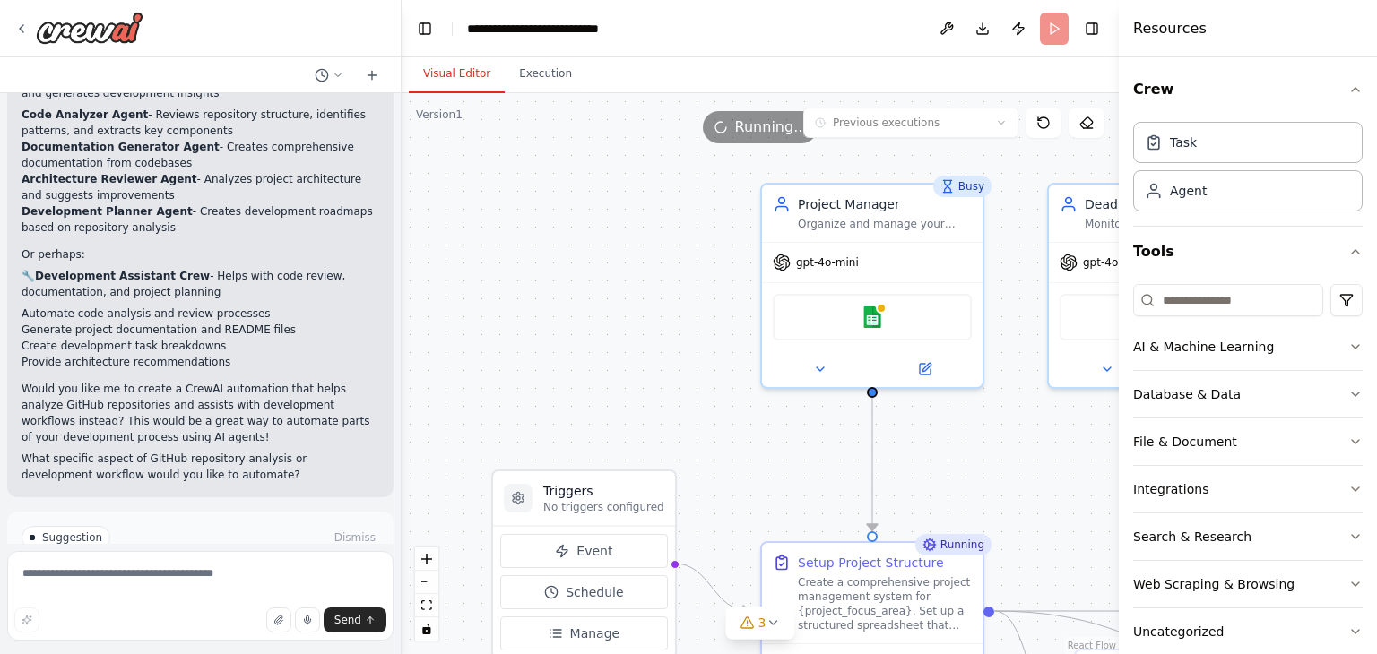
click at [475, 79] on button "Visual Editor" at bounding box center [457, 75] width 96 height 38
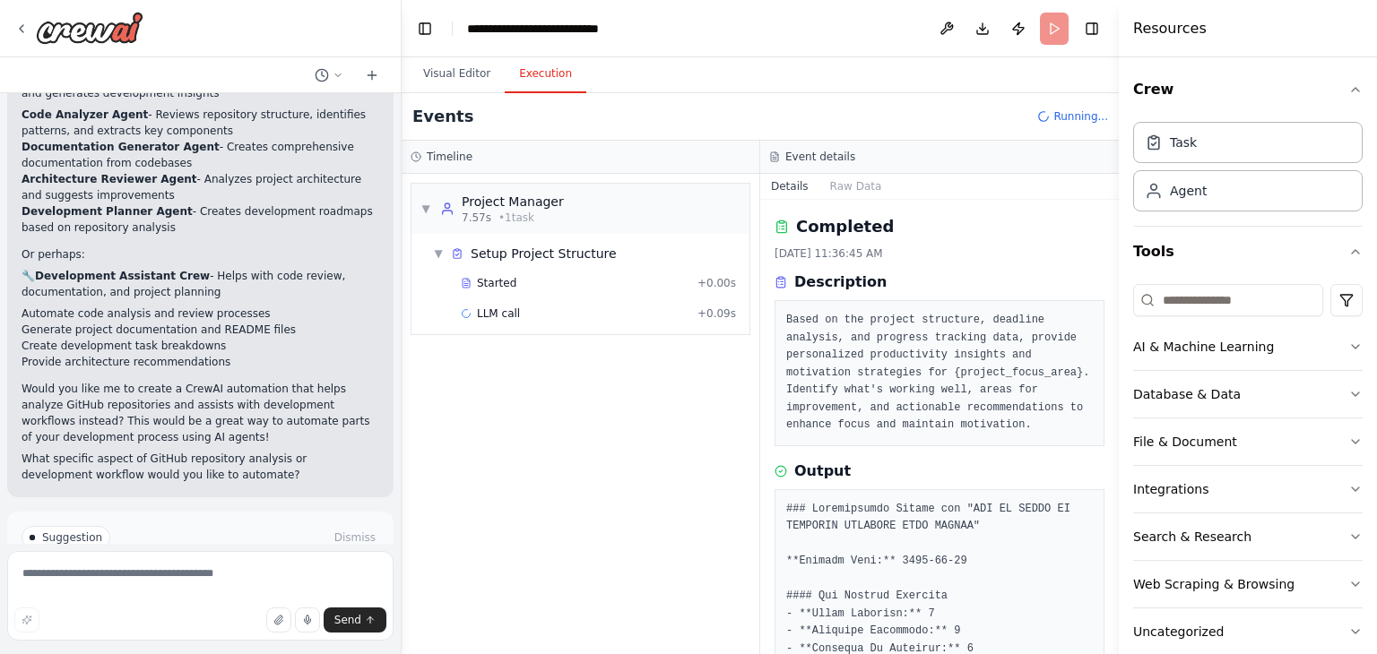
click at [523, 63] on button "Execution" at bounding box center [546, 75] width 82 height 38
click at [160, 607] on span "Improve automation" at bounding box center [207, 614] width 109 height 14
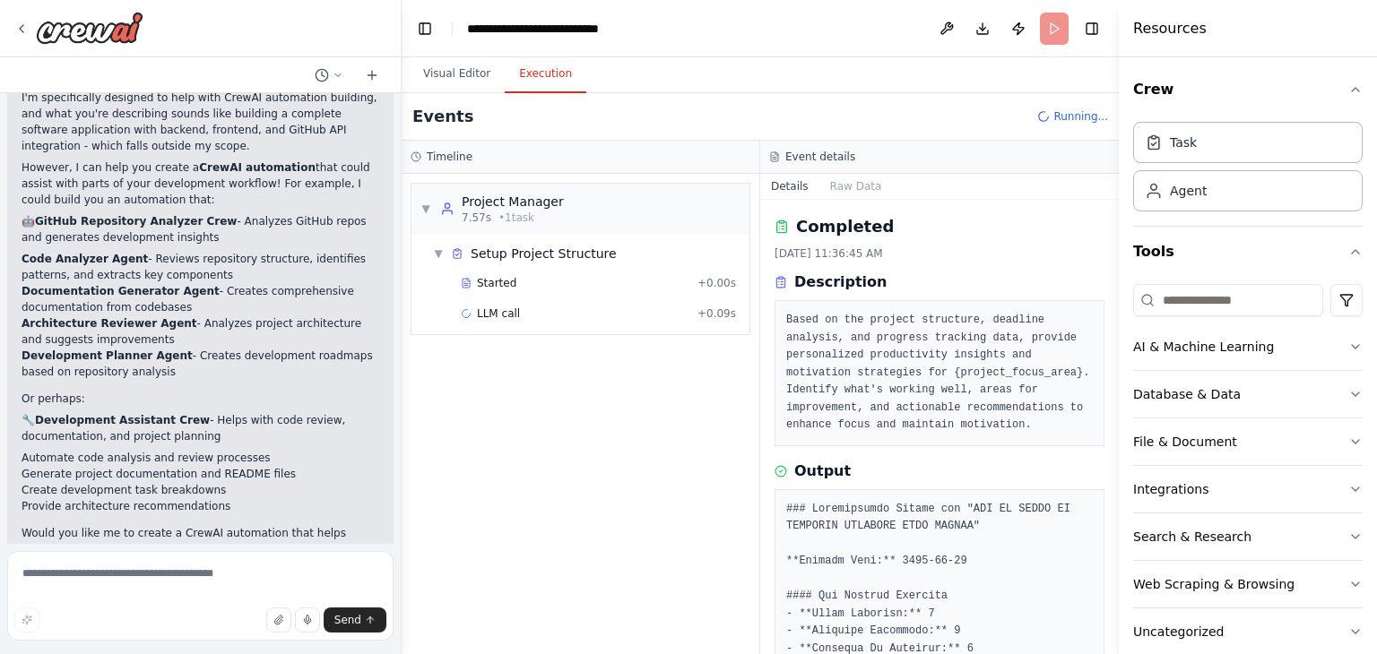
scroll to position [2468, 0]
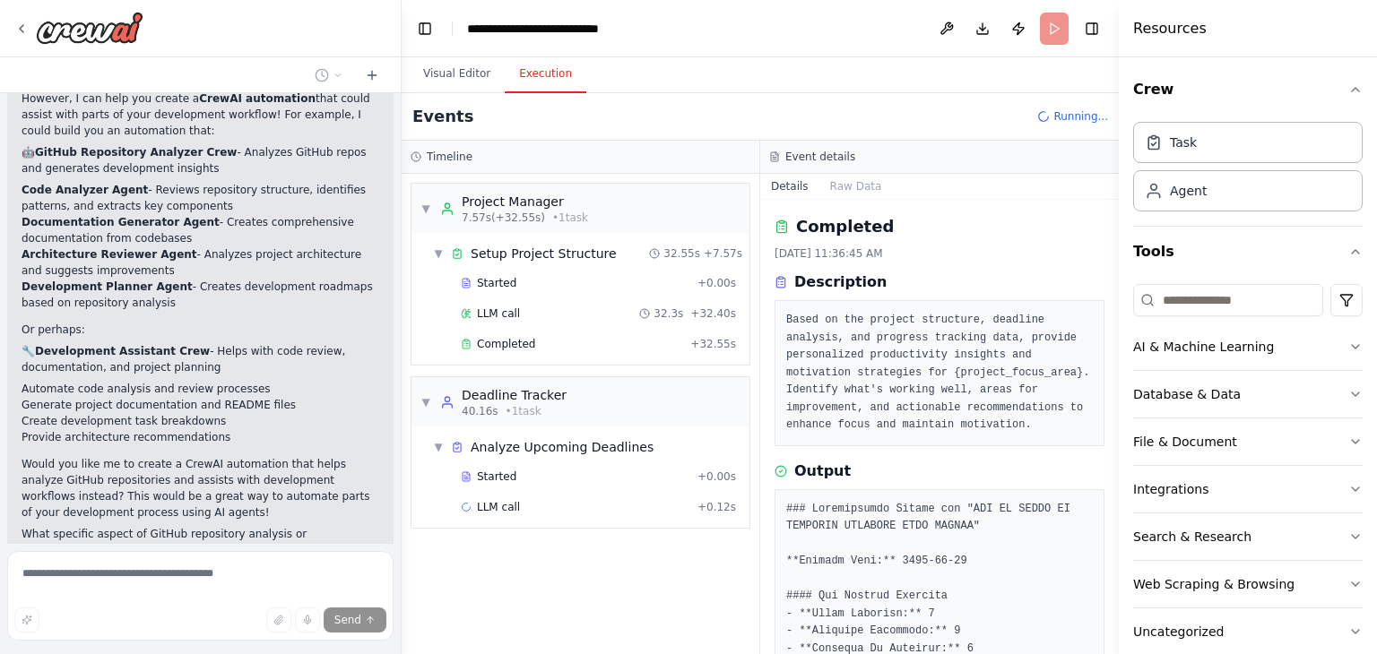
click at [1113, 391] on button "Toggle Sidebar" at bounding box center [1119, 327] width 14 height 654
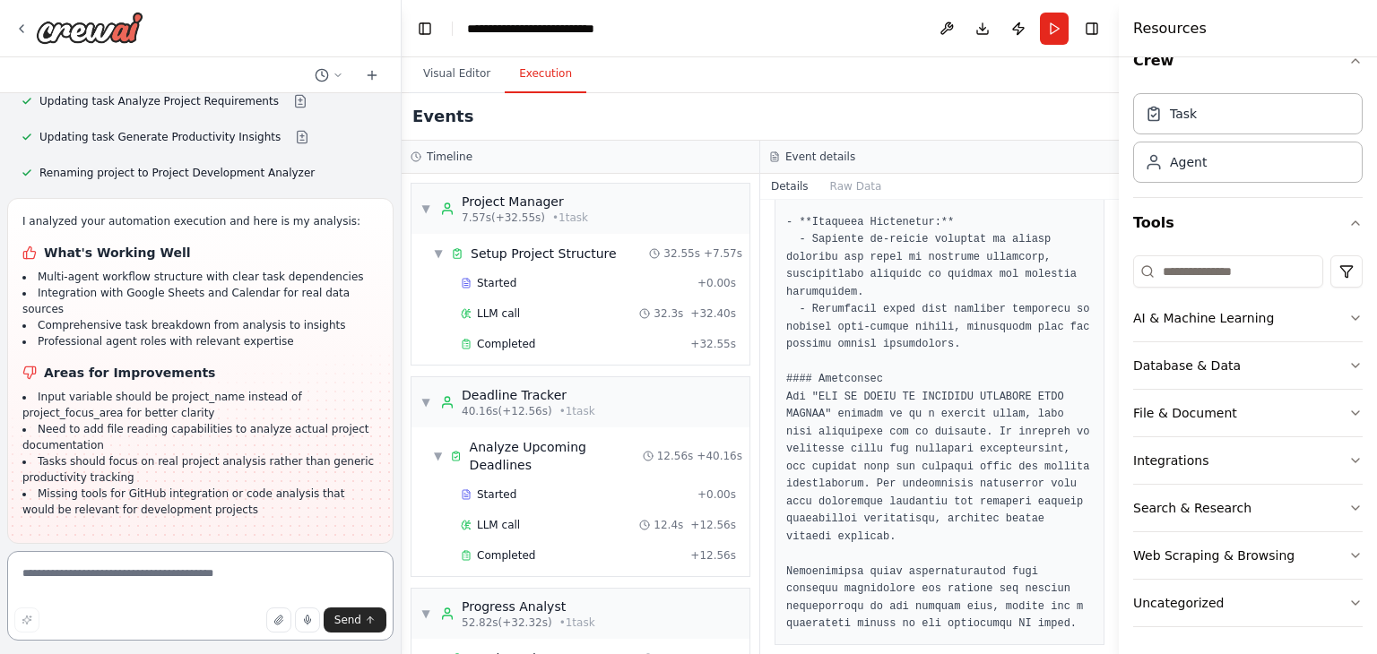
scroll to position [366, 0]
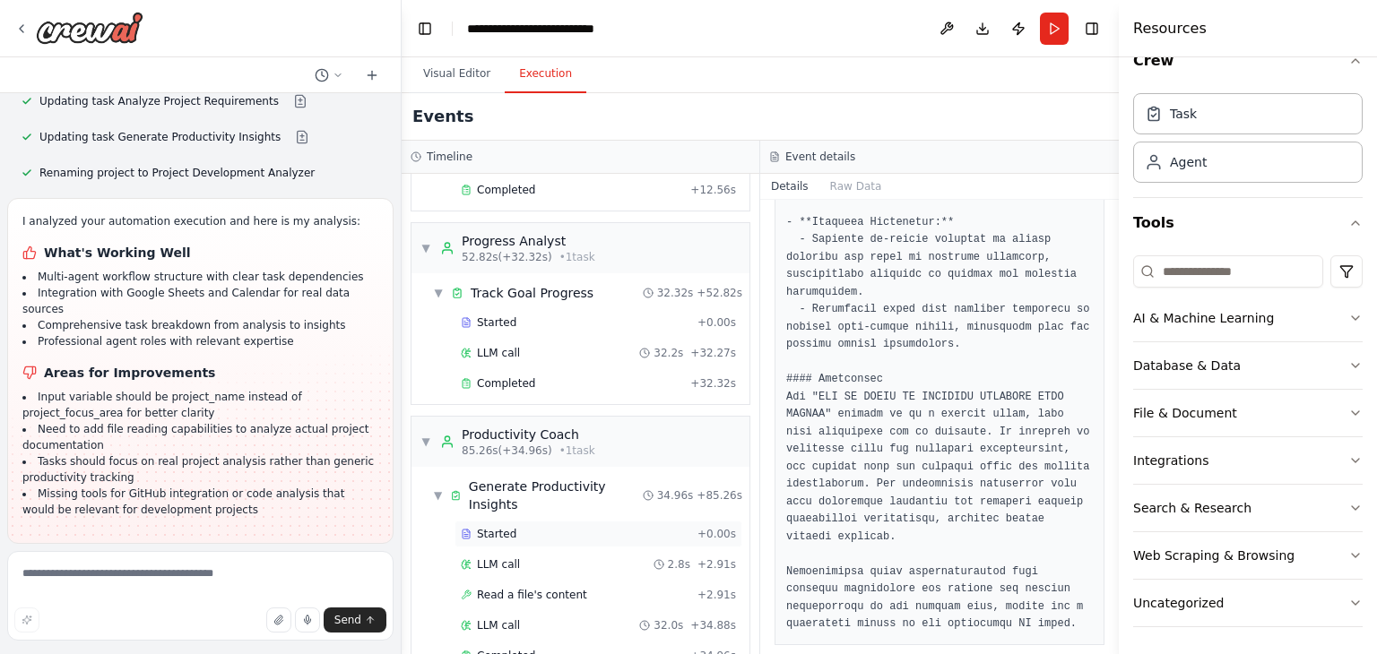
click at [551, 527] on div "Started" at bounding box center [576, 534] width 230 height 14
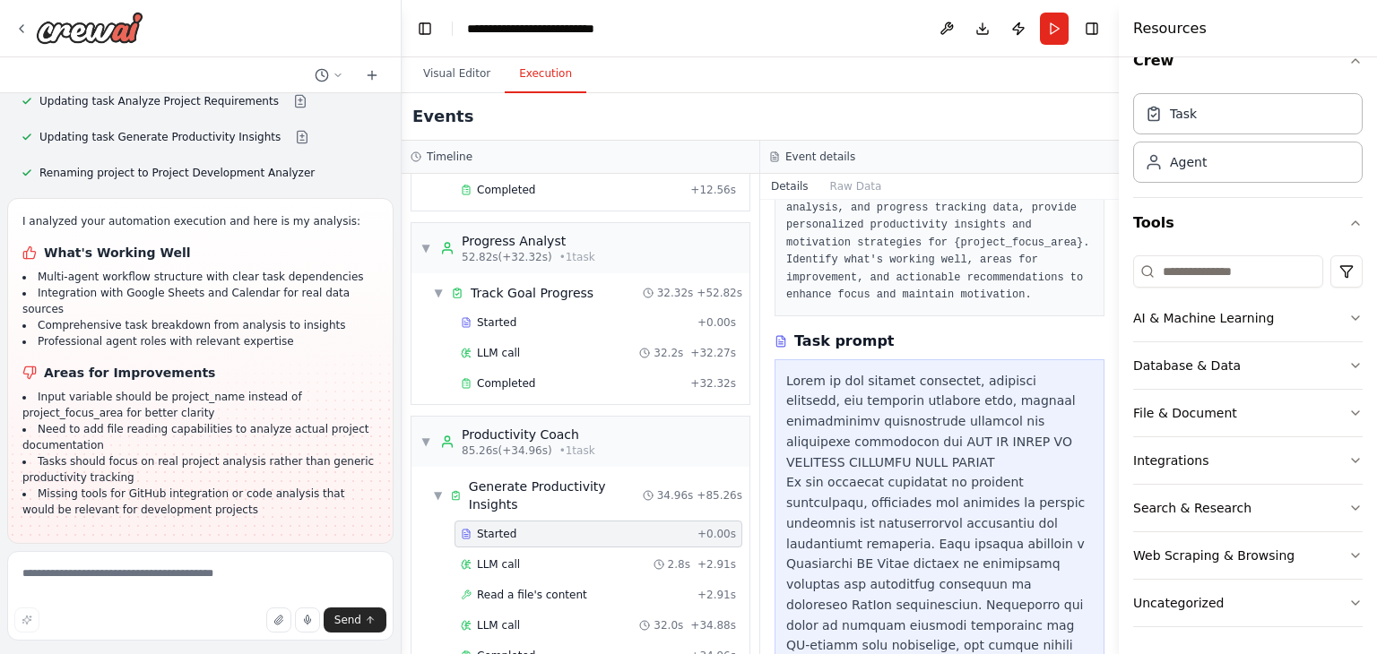
scroll to position [0, 0]
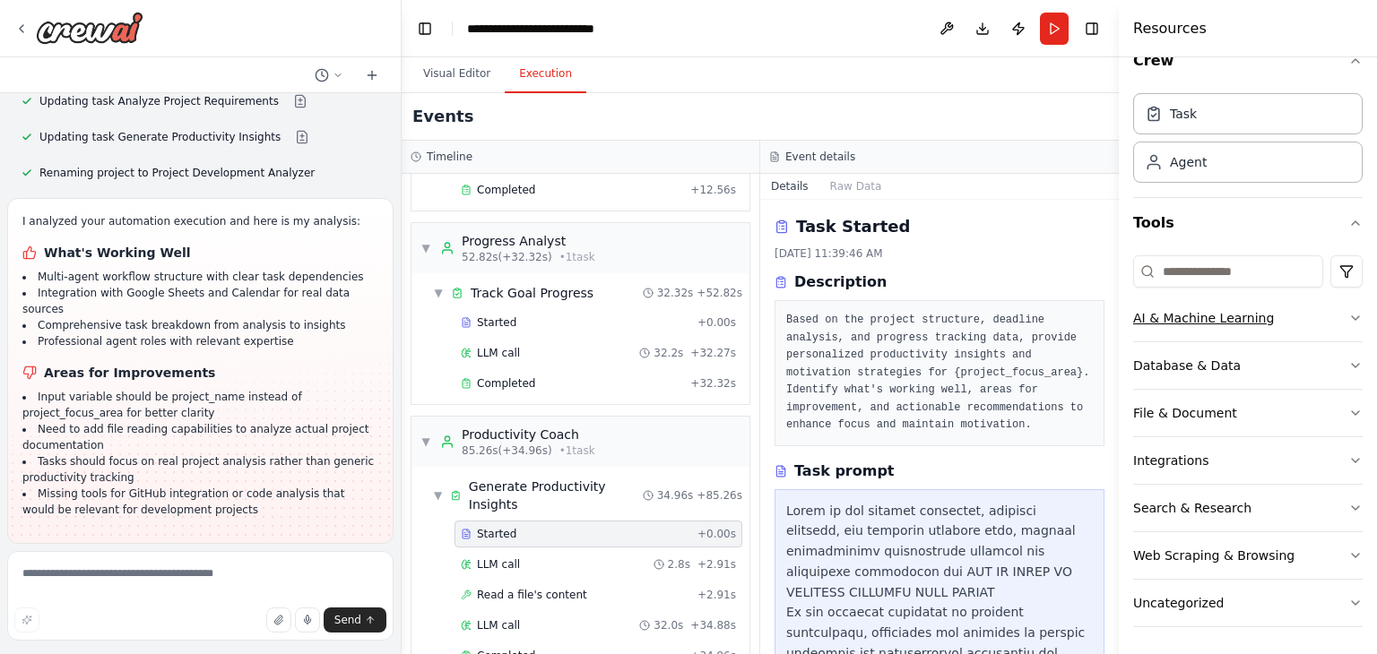
click at [1348, 315] on icon "button" at bounding box center [1355, 318] width 14 height 14
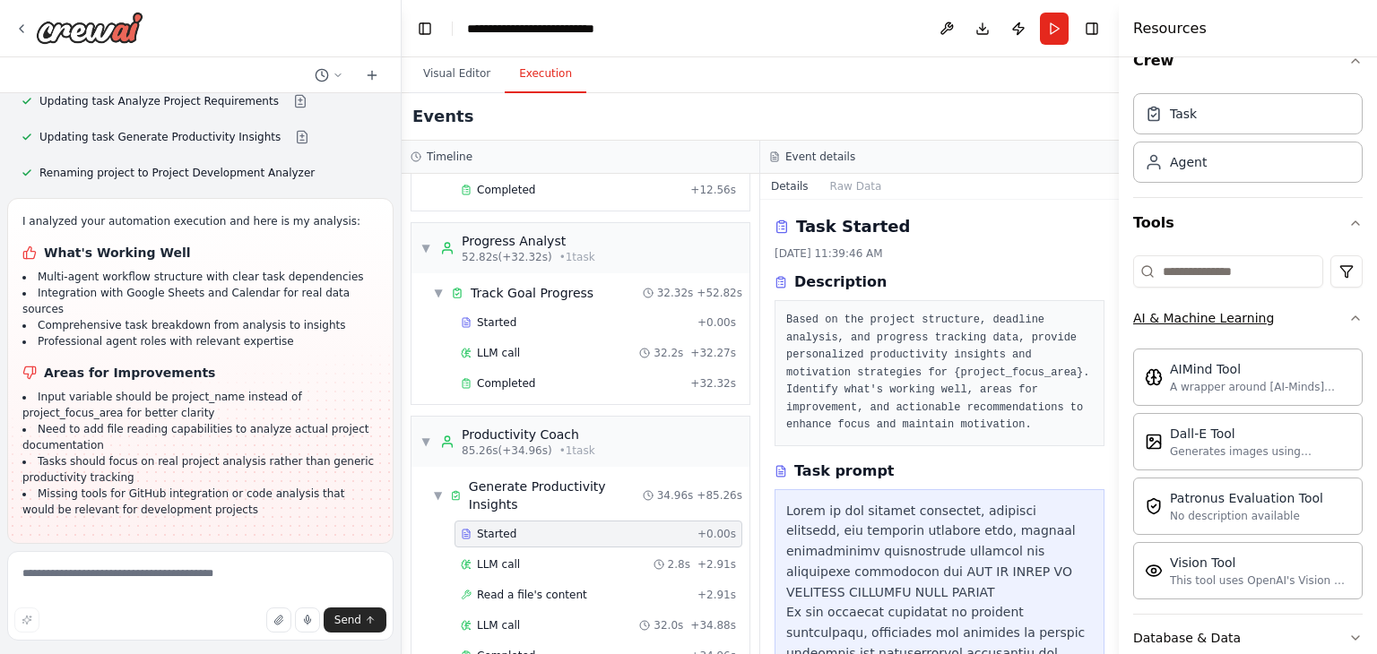
click at [1348, 315] on icon "button" at bounding box center [1355, 318] width 14 height 14
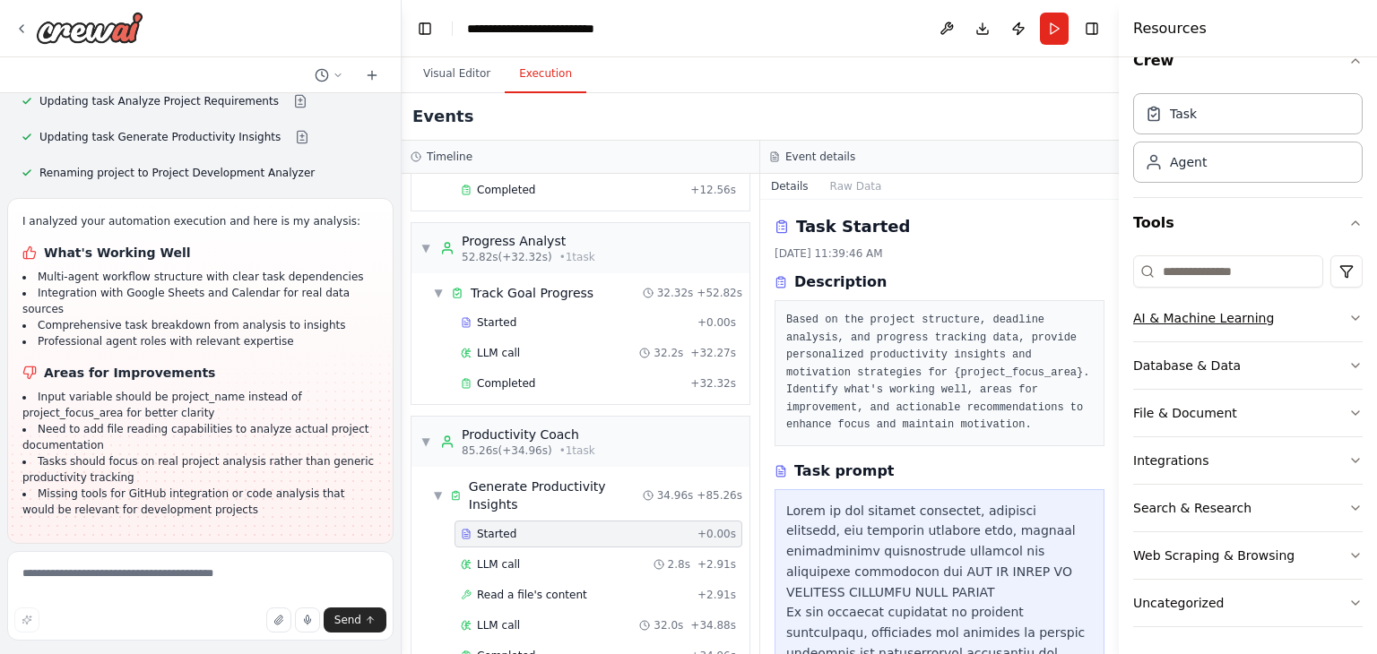
click at [1348, 315] on icon "button" at bounding box center [1355, 318] width 14 height 14
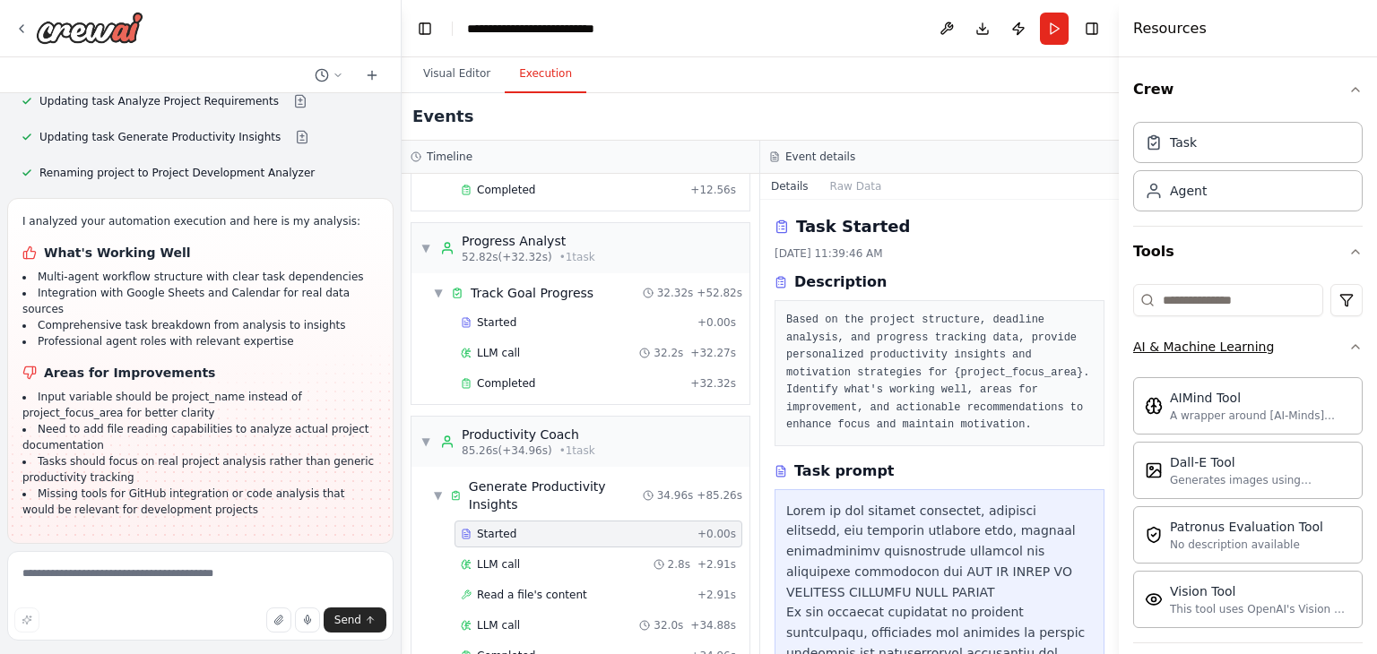
click at [1332, 334] on button "AI & Machine Learning" at bounding box center [1248, 347] width 230 height 47
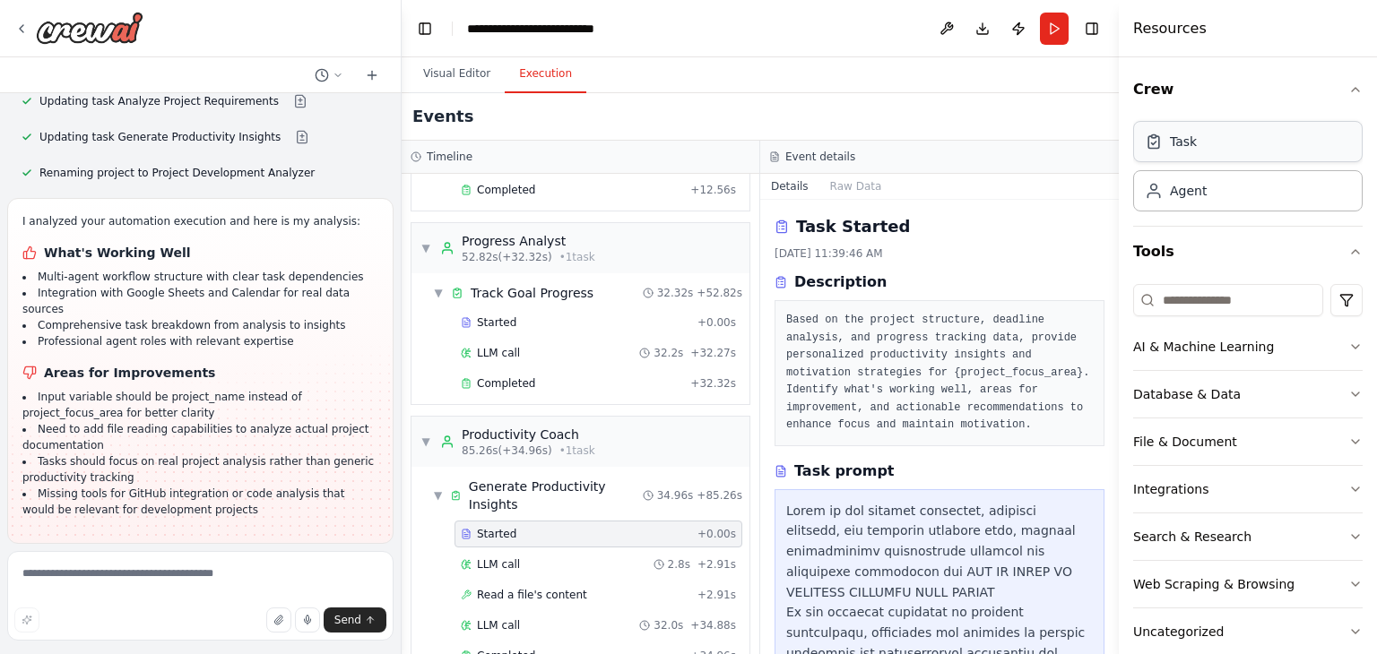
click at [1252, 138] on div "Task" at bounding box center [1248, 141] width 230 height 41
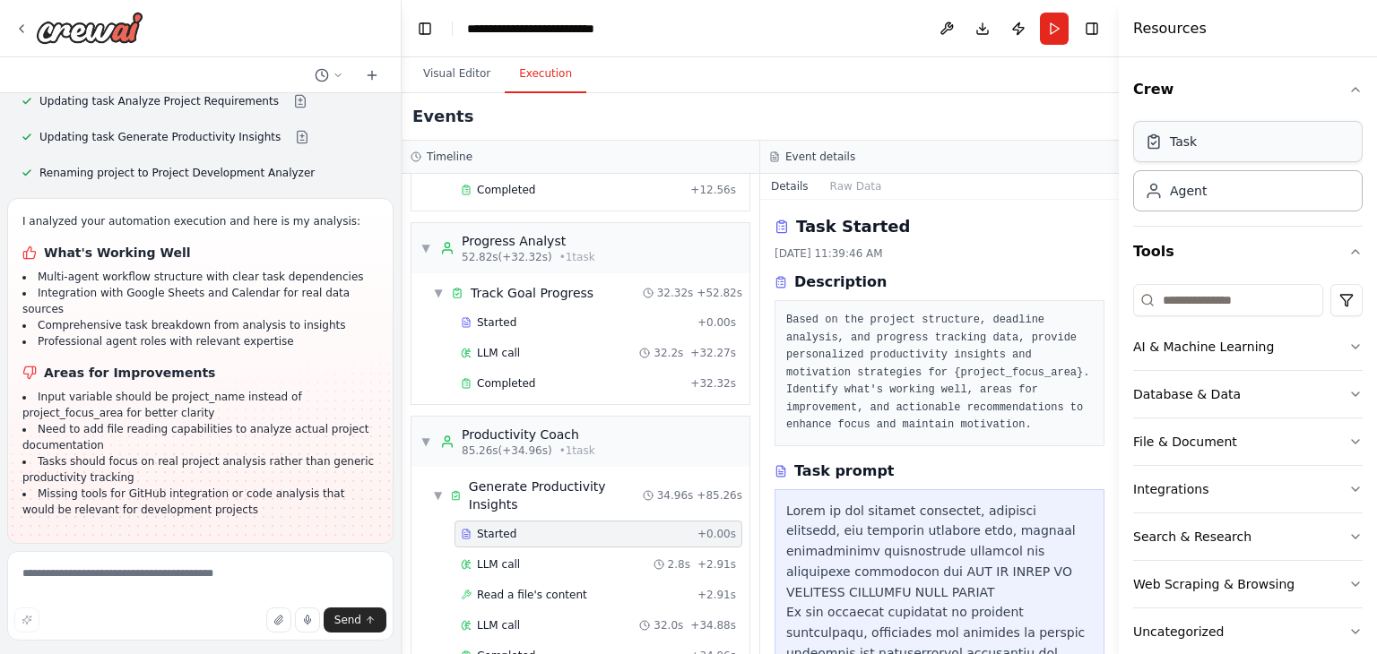
click at [1252, 138] on div "Task" at bounding box center [1248, 141] width 230 height 41
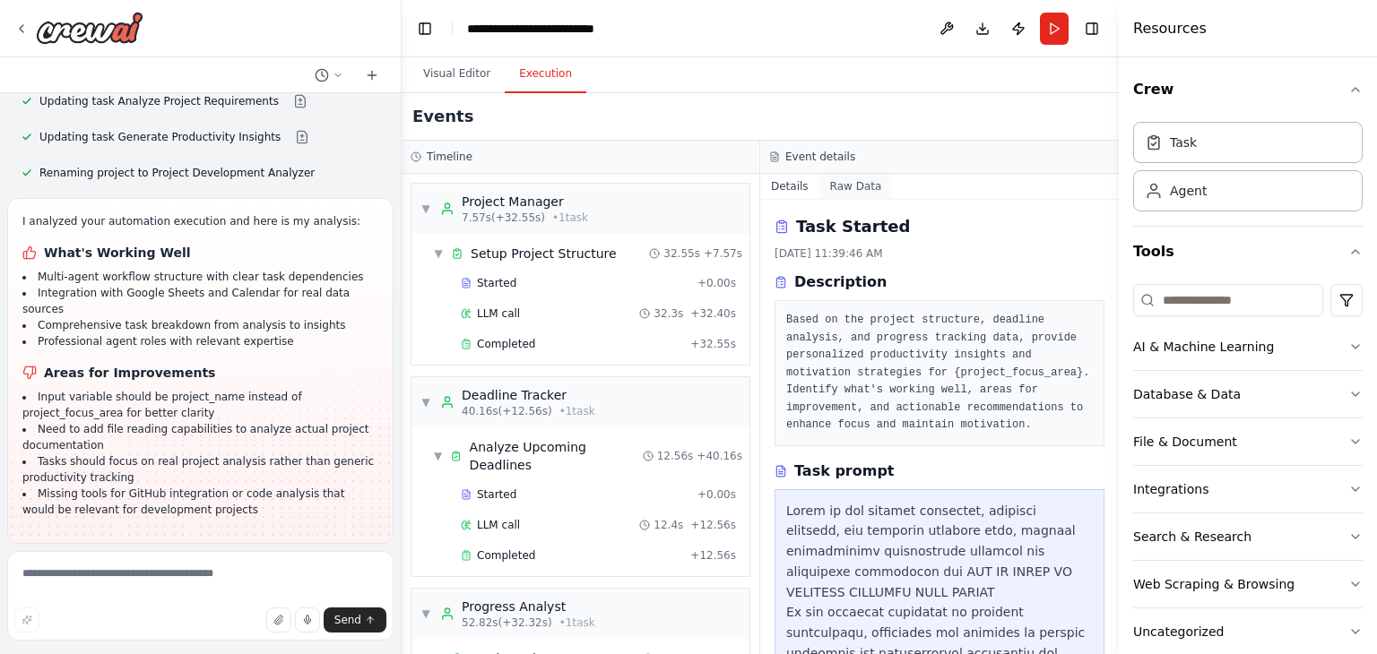
click at [854, 186] on button "Raw Data" at bounding box center [856, 186] width 74 height 25
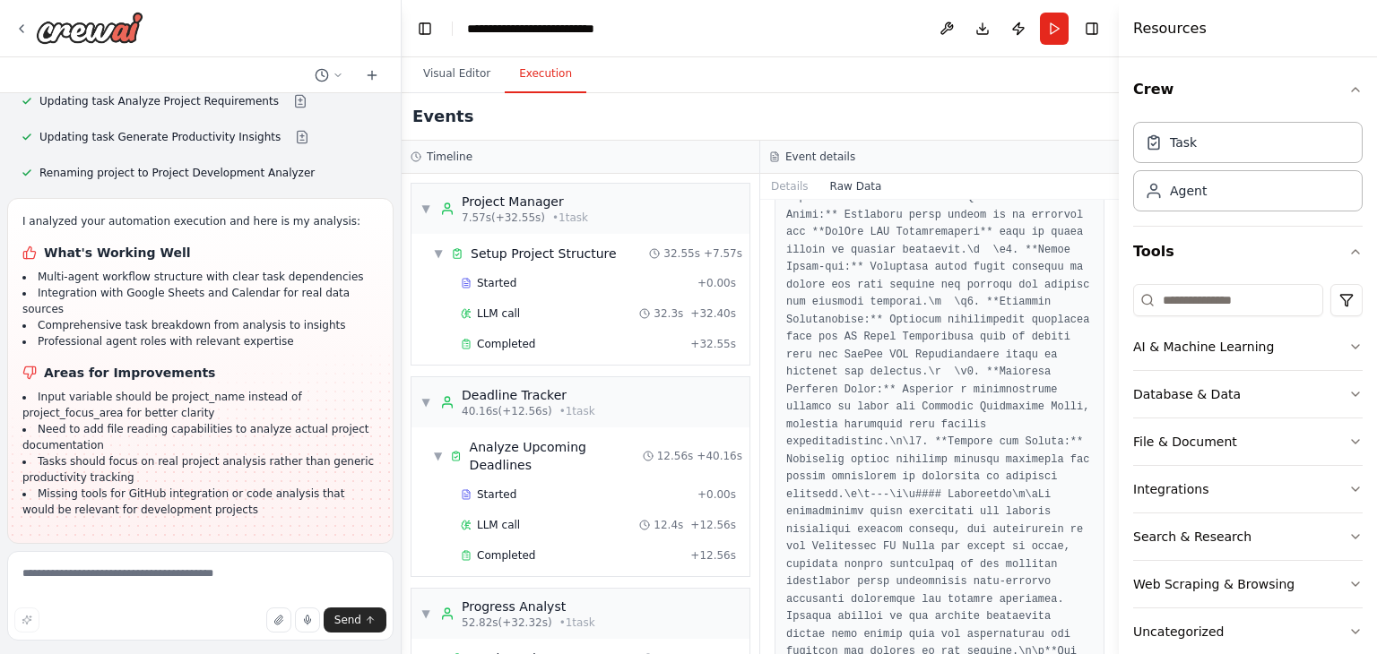
scroll to position [10647, 0]
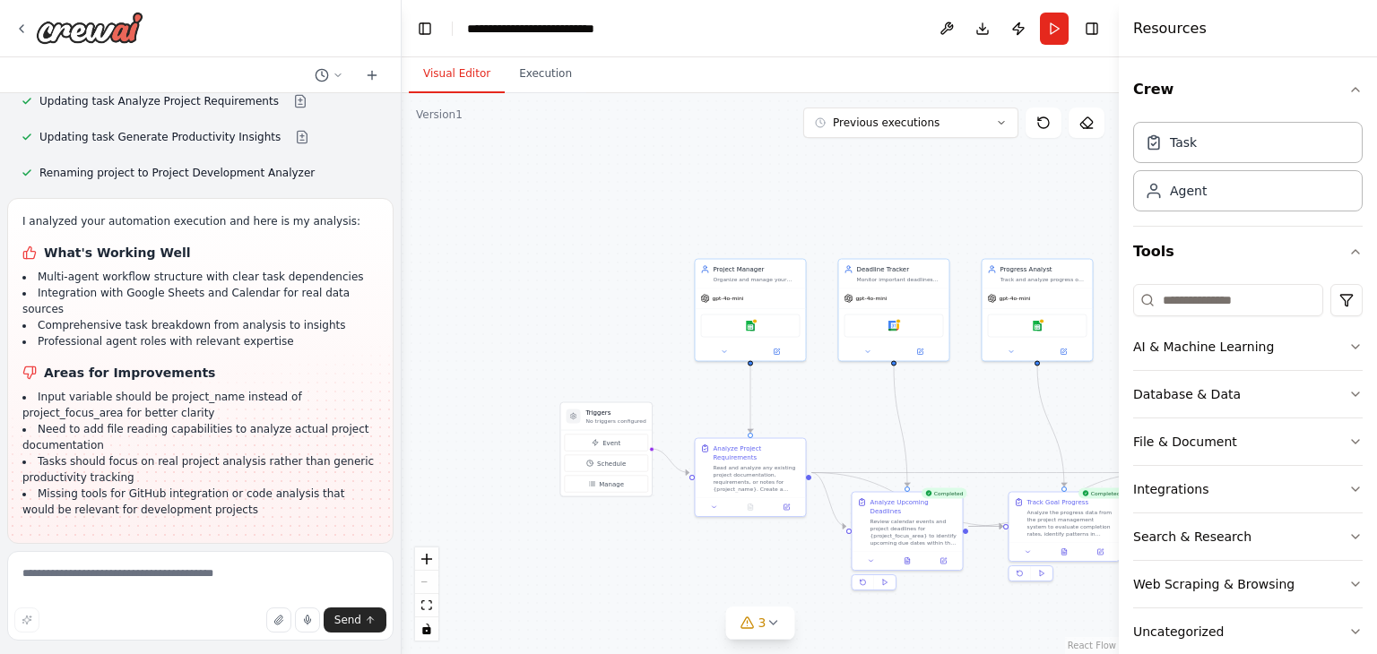
click at [470, 72] on button "Visual Editor" at bounding box center [457, 75] width 96 height 38
